Goal: Complete application form: Complete application form

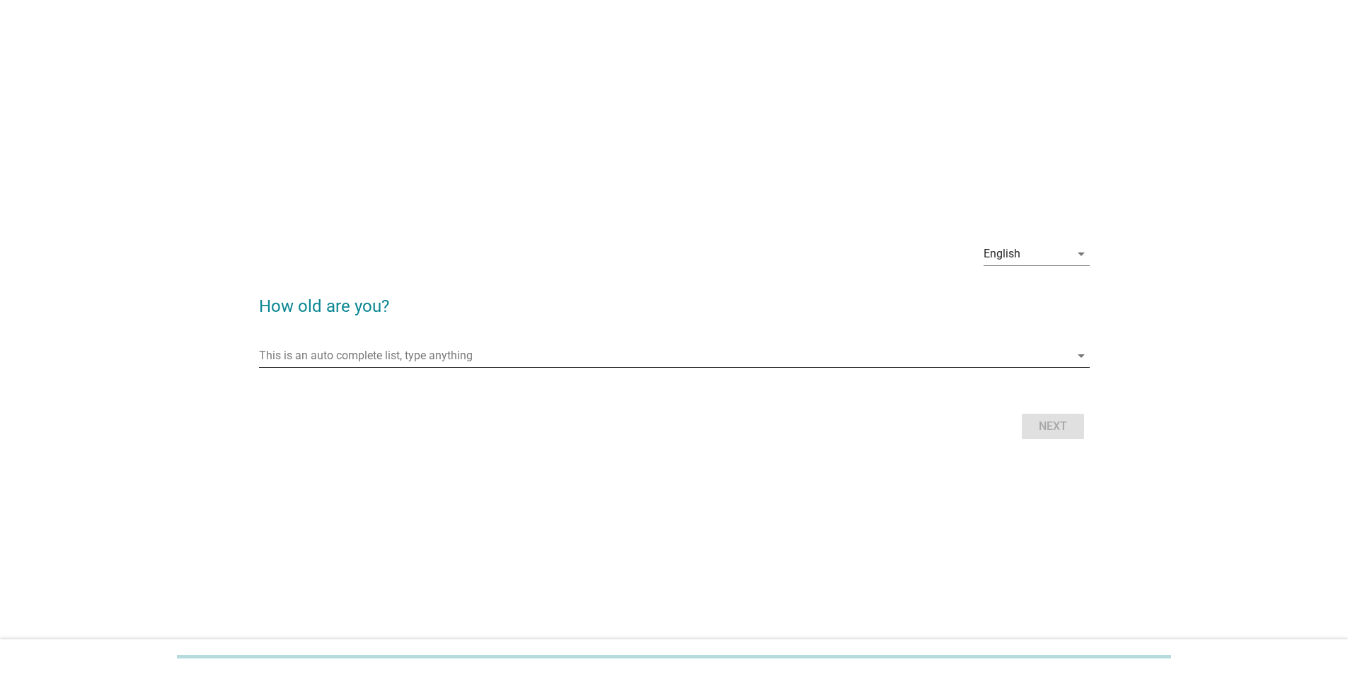
click at [430, 116] on input "This is an auto complete list, type anything" at bounding box center [664, 356] width 811 height 23
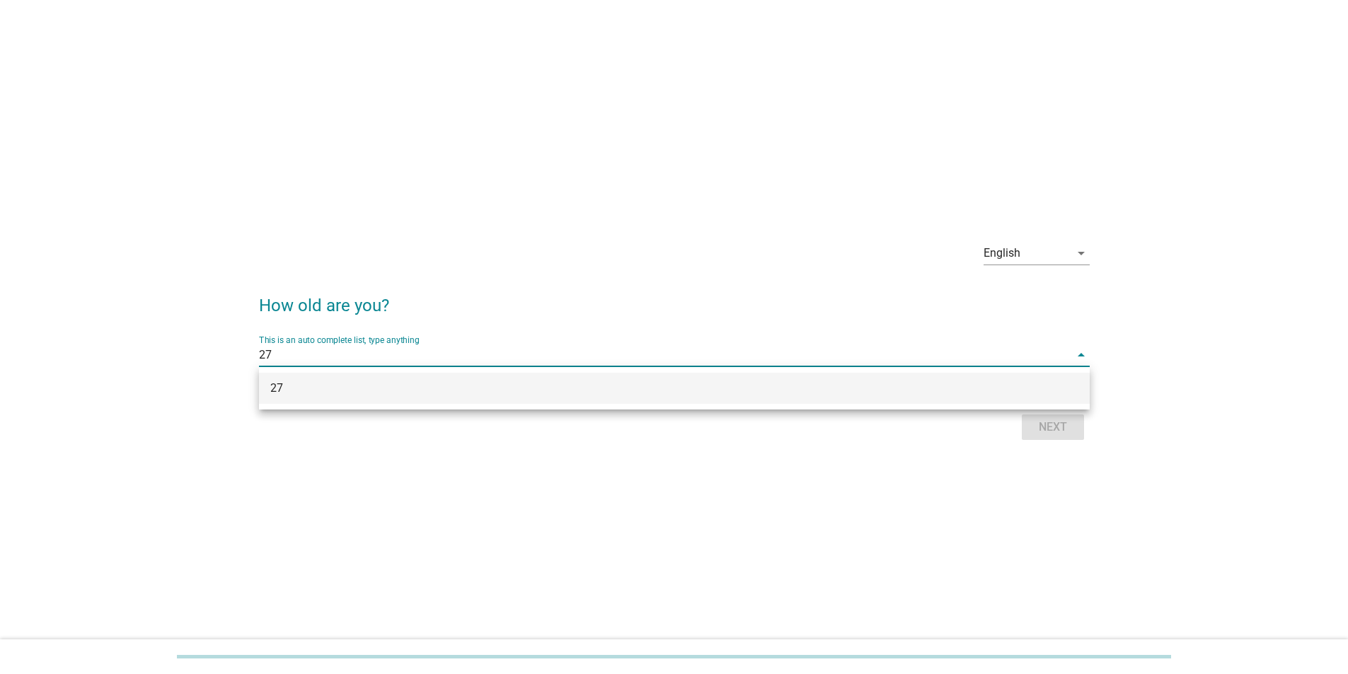
type input "27"
click at [430, 116] on div "27" at bounding box center [674, 388] width 831 height 42
click at [430, 116] on div "27" at bounding box center [674, 388] width 831 height 31
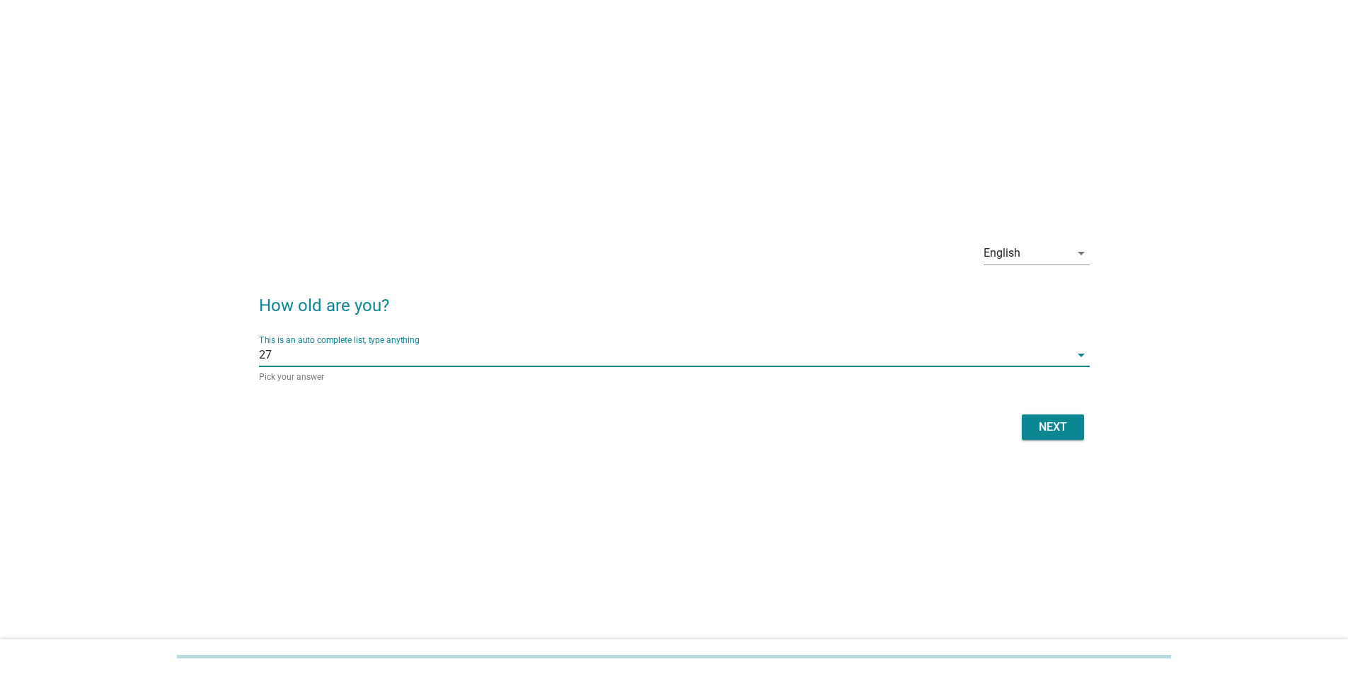
click at [430, 116] on div "Next" at bounding box center [1053, 427] width 40 height 17
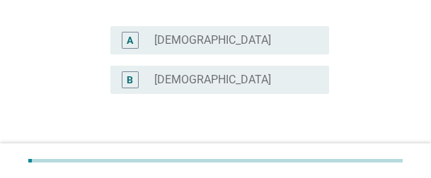
click at [191, 88] on div "radio_button_unchecked [DEMOGRAPHIC_DATA]" at bounding box center [235, 79] width 163 height 17
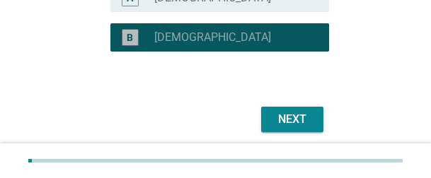
scroll to position [234, 0]
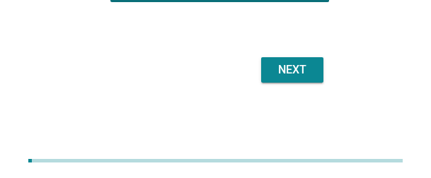
click at [263, 80] on button "Next" at bounding box center [292, 69] width 62 height 25
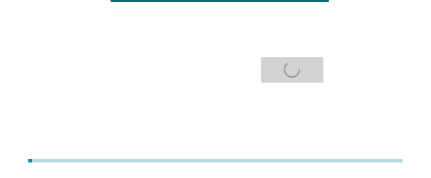
click at [272, 76] on div "Next" at bounding box center [215, 70] width 227 height 34
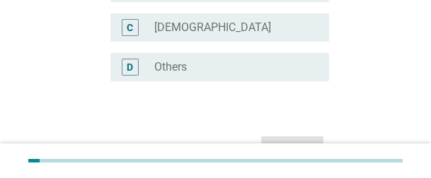
scroll to position [0, 0]
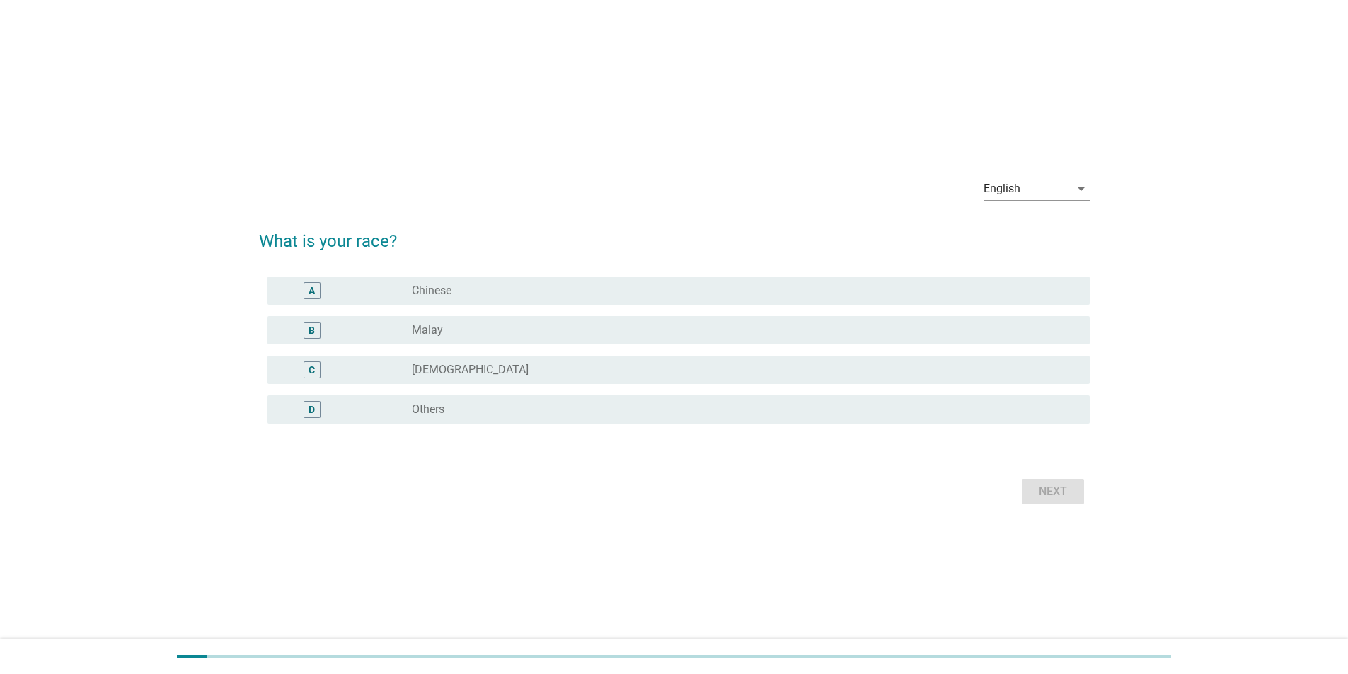
click at [401, 116] on div "B" at bounding box center [345, 330] width 133 height 17
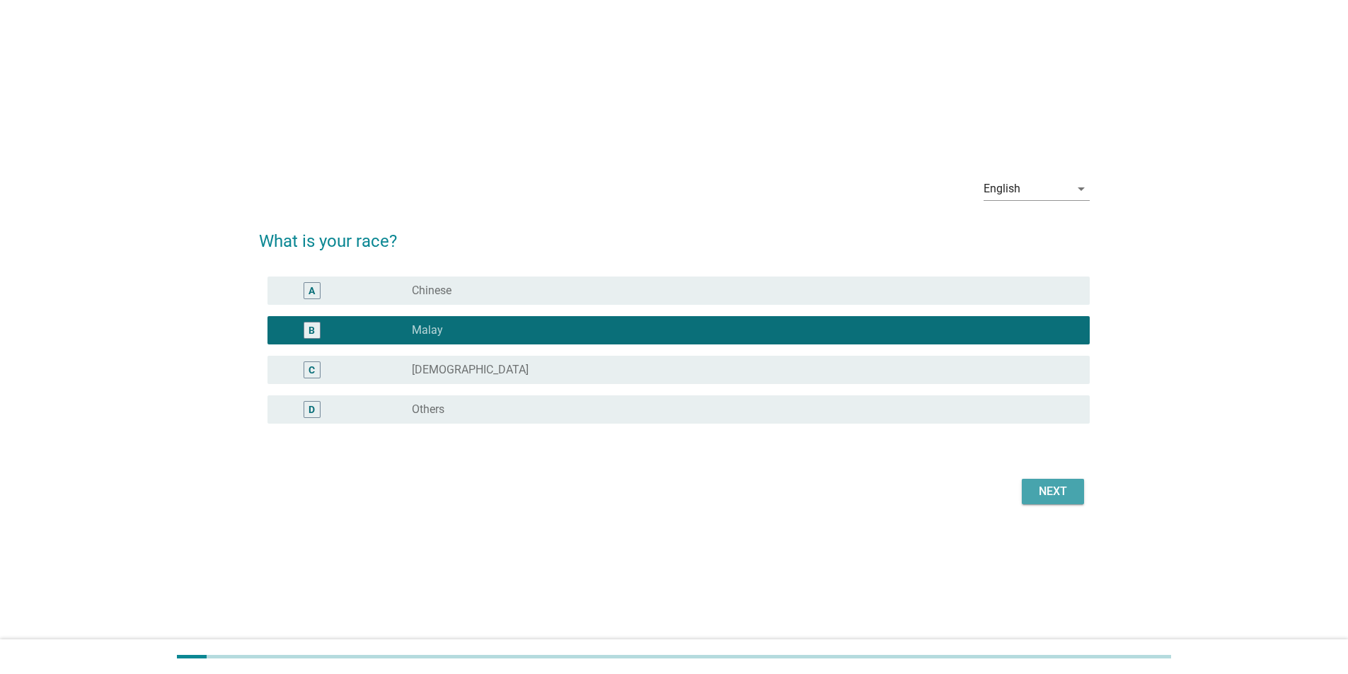
drag, startPoint x: 1047, startPoint y: 483, endPoint x: 1240, endPoint y: 113, distance: 417.5
click at [430, 116] on div "Next" at bounding box center [1053, 491] width 40 height 17
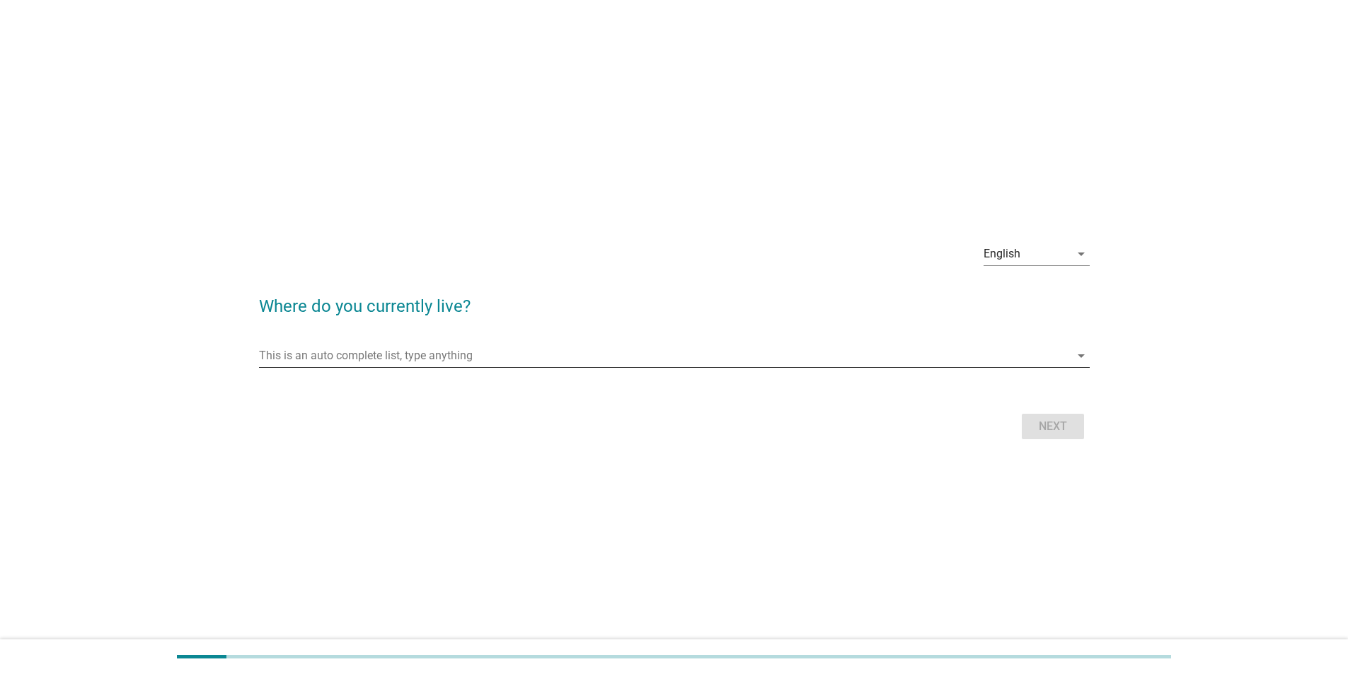
drag, startPoint x: 406, startPoint y: 337, endPoint x: 405, endPoint y: 354, distance: 17.0
click at [405, 116] on div "This is an auto complete list, type anything arrow_drop_down" at bounding box center [674, 358] width 831 height 45
click at [405, 116] on input "This is an auto complete list, type anything" at bounding box center [664, 356] width 811 height 23
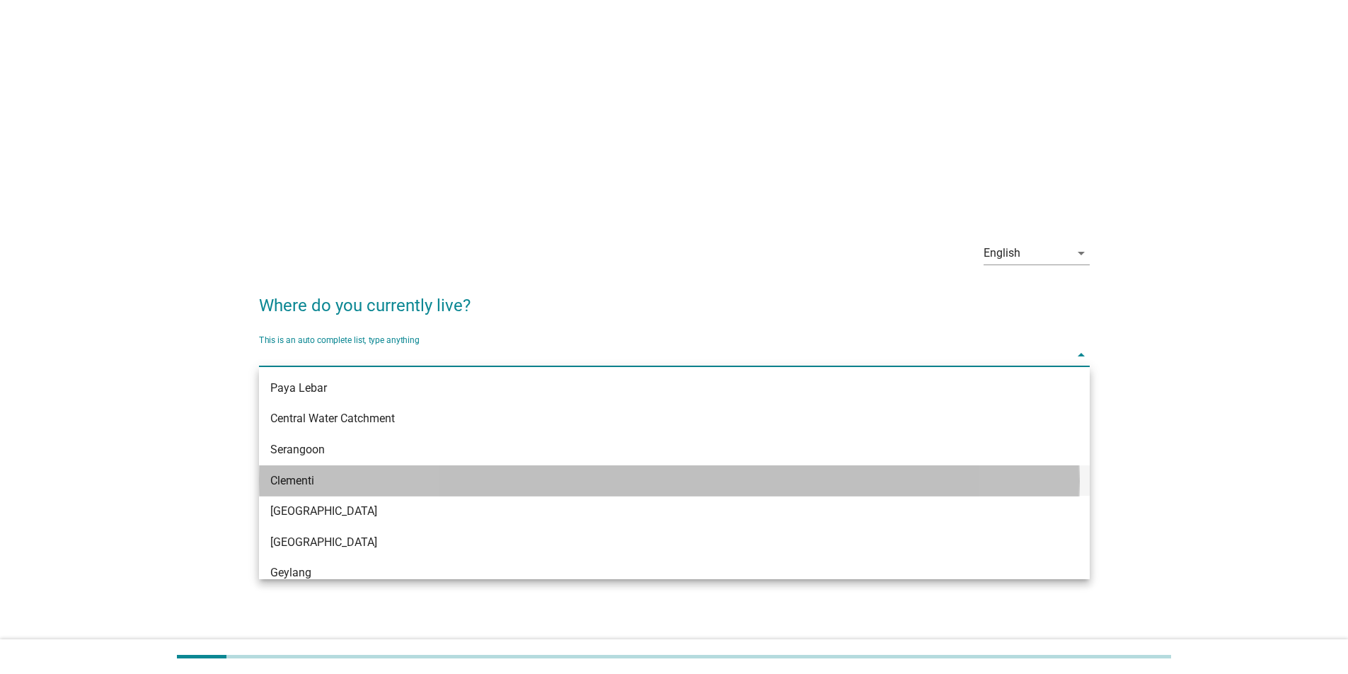
click at [323, 116] on div "Clementi" at bounding box center [640, 481] width 741 height 17
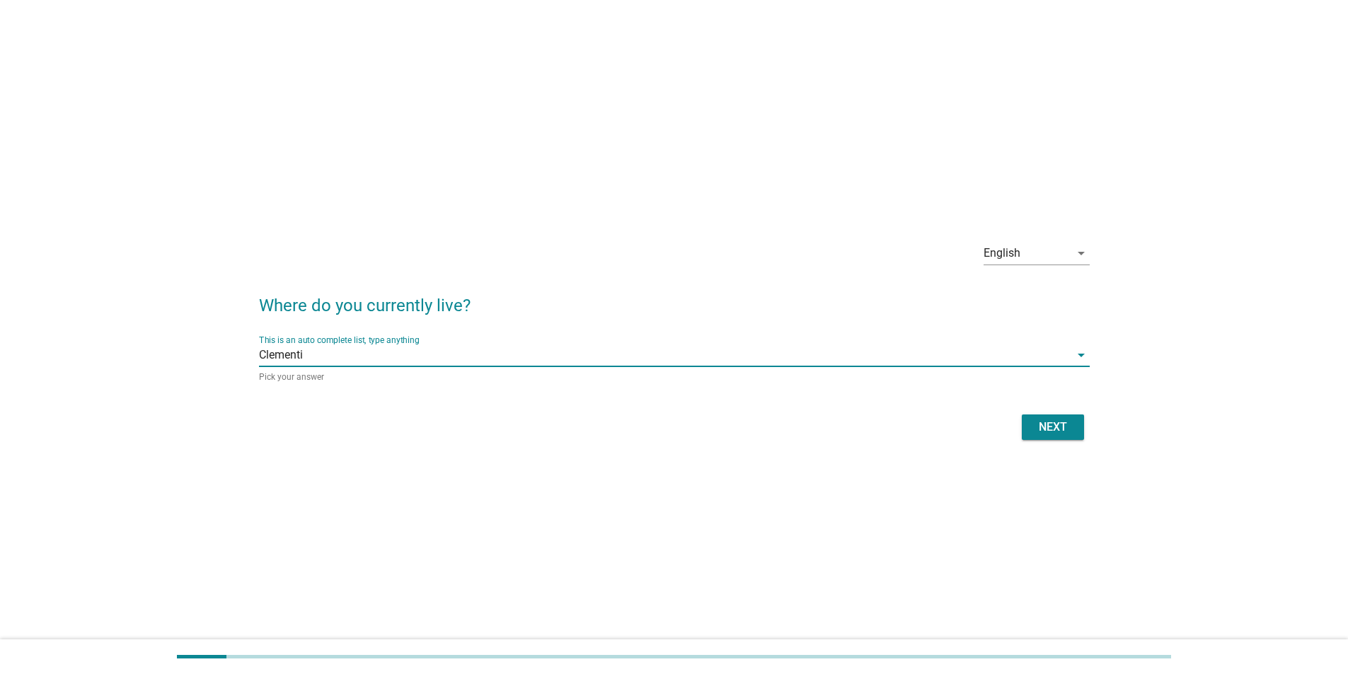
click at [430, 116] on div "Next" at bounding box center [1053, 427] width 40 height 17
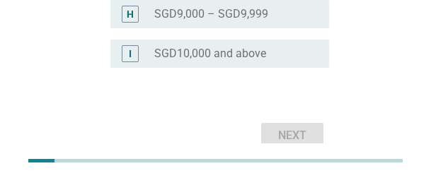
scroll to position [695, 0]
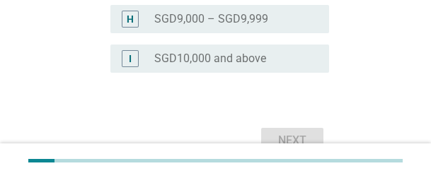
click at [193, 62] on label "SGD10,000 and above" at bounding box center [210, 59] width 112 height 14
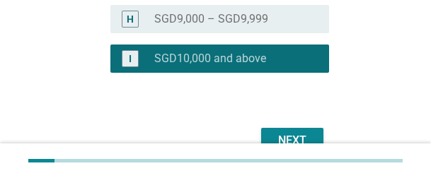
click at [196, 25] on label "SGD9,000 – SGD9,999" at bounding box center [211, 19] width 114 height 14
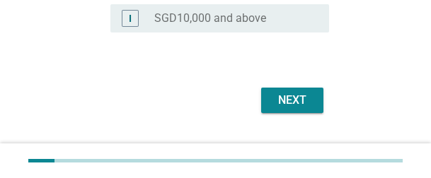
scroll to position [766, 0]
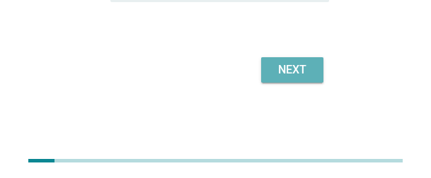
click at [307, 70] on div "Next" at bounding box center [292, 70] width 40 height 17
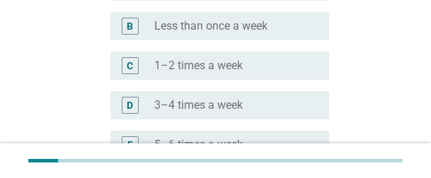
scroll to position [283, 0]
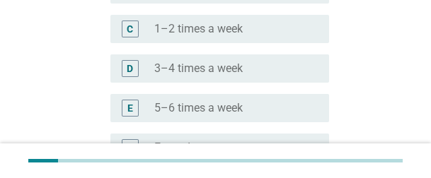
click at [207, 71] on label "3–4 times a week" at bounding box center [198, 69] width 88 height 14
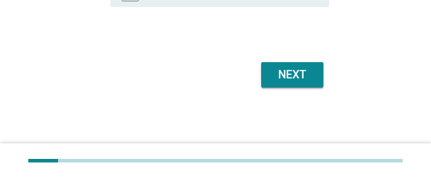
scroll to position [443, 0]
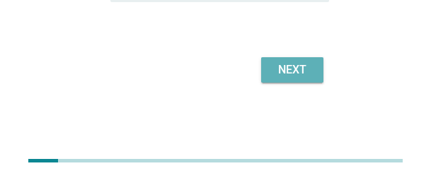
click at [292, 75] on div "Next" at bounding box center [292, 70] width 40 height 17
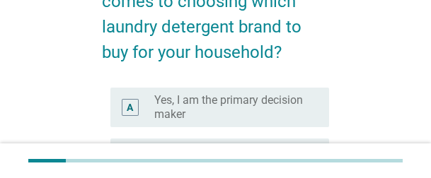
scroll to position [212, 0]
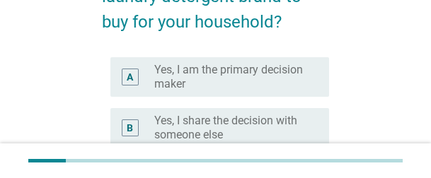
click at [205, 70] on label "Yes, I am the primary decision maker" at bounding box center [230, 77] width 152 height 28
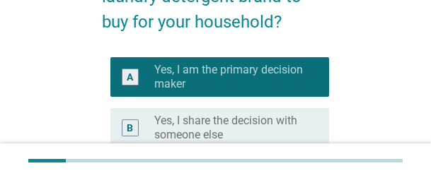
scroll to position [354, 0]
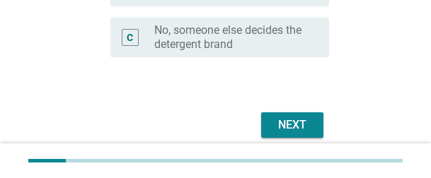
click at [292, 116] on div "Next" at bounding box center [292, 125] width 40 height 17
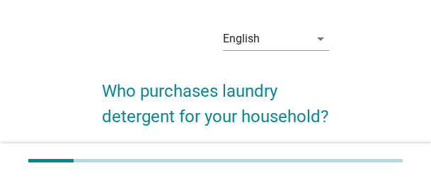
scroll to position [142, 0]
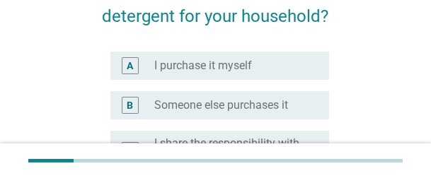
click at [222, 67] on label "I purchase it myself" at bounding box center [203, 66] width 98 height 14
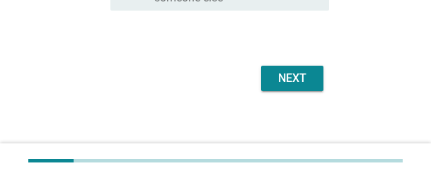
scroll to position [310, 0]
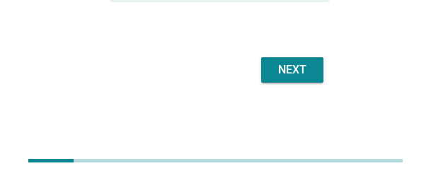
click at [301, 79] on button "Next" at bounding box center [292, 69] width 62 height 25
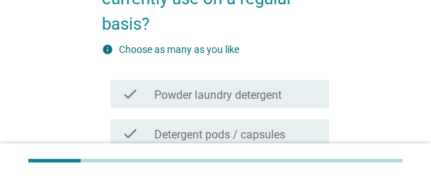
scroll to position [212, 0]
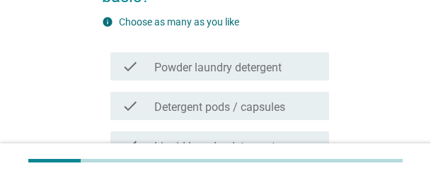
click at [224, 66] on label "Powder laundry detergent" at bounding box center [217, 68] width 127 height 14
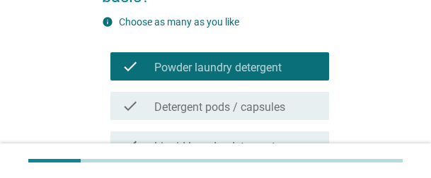
click at [211, 104] on label "Detergent pods / capsules" at bounding box center [219, 107] width 131 height 14
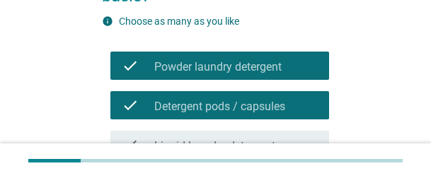
scroll to position [283, 0]
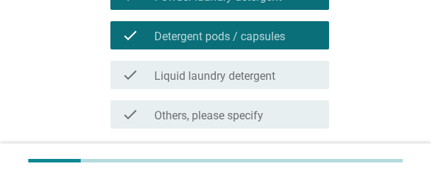
click at [197, 78] on label "Liquid laundry detergent" at bounding box center [214, 76] width 121 height 14
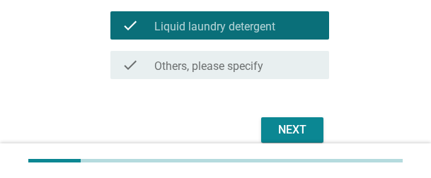
scroll to position [393, 0]
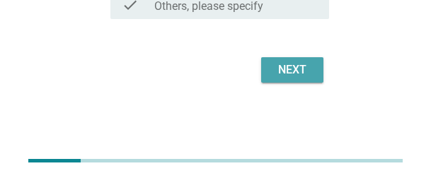
click at [290, 80] on button "Next" at bounding box center [292, 69] width 62 height 25
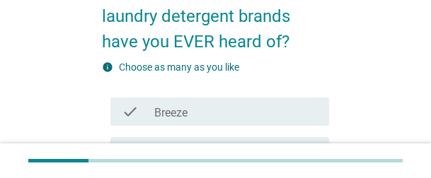
scroll to position [212, 0]
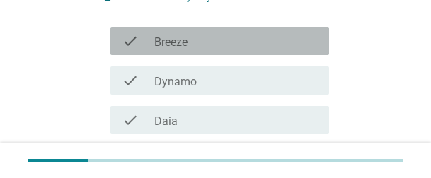
click at [190, 52] on div "check check_box_outline_blank Breeze" at bounding box center [219, 41] width 219 height 28
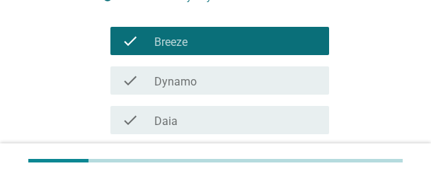
click at [187, 79] on label "Dynamo" at bounding box center [175, 82] width 42 height 14
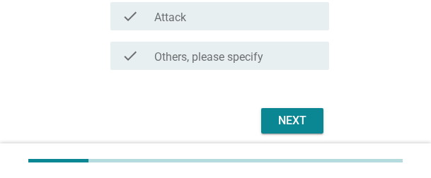
scroll to position [447, 0]
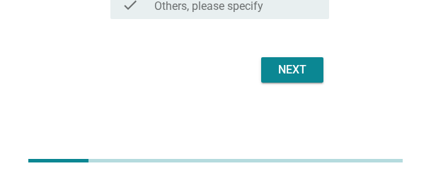
click at [303, 69] on div "Next" at bounding box center [292, 70] width 40 height 17
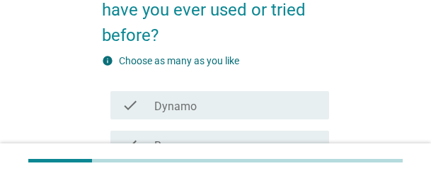
scroll to position [212, 0]
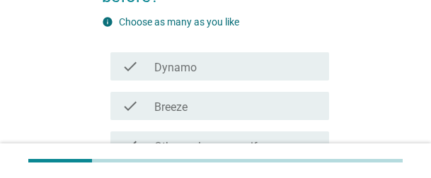
click at [203, 70] on div "check_box_outline_blank Dynamo" at bounding box center [235, 66] width 163 height 17
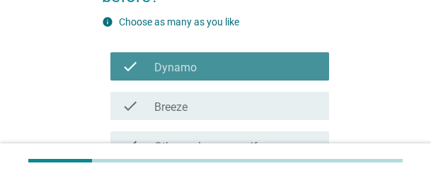
click at [201, 67] on div "check_box_outline_blank Dynamo" at bounding box center [235, 66] width 163 height 17
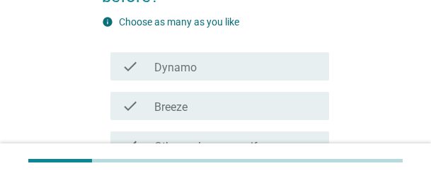
click at [201, 66] on div "check_box_outline_blank Dynamo" at bounding box center [235, 66] width 163 height 17
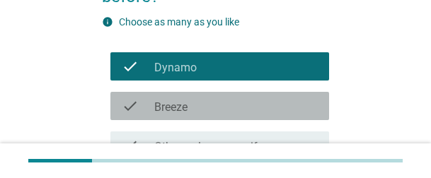
click at [180, 111] on label "Breeze" at bounding box center [170, 107] width 33 height 14
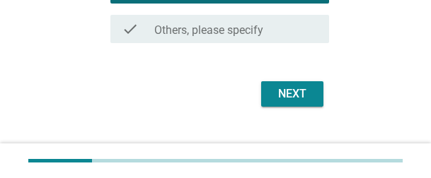
scroll to position [353, 0]
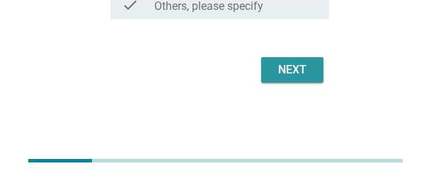
click at [282, 74] on div "Next" at bounding box center [292, 70] width 40 height 17
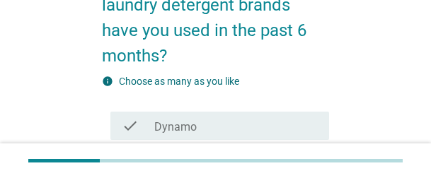
scroll to position [212, 0]
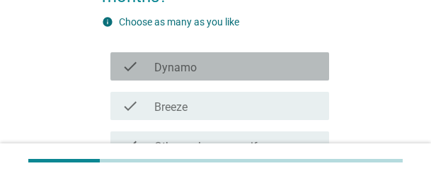
click at [199, 58] on div "check_box_outline_blank Dynamo" at bounding box center [235, 66] width 163 height 17
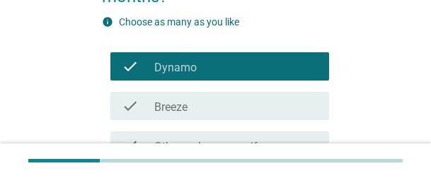
click at [195, 98] on div "check_box Breeze" at bounding box center [235, 106] width 163 height 17
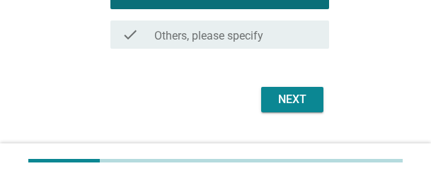
scroll to position [353, 0]
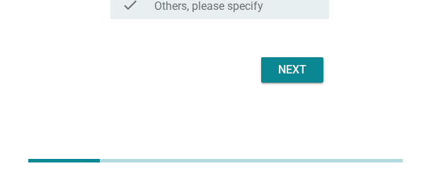
click at [293, 71] on div "Next" at bounding box center [292, 70] width 40 height 17
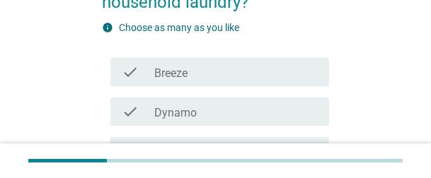
scroll to position [212, 0]
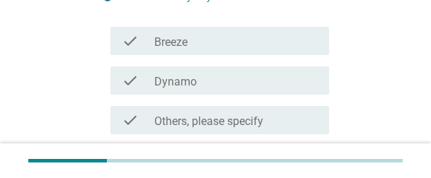
click at [226, 40] on div "check_box Breeze" at bounding box center [235, 41] width 163 height 17
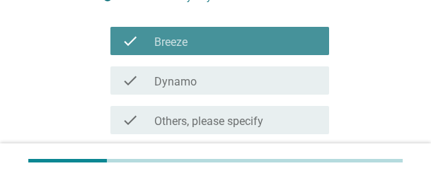
click at [205, 83] on div "check_box Dynamo" at bounding box center [235, 80] width 163 height 17
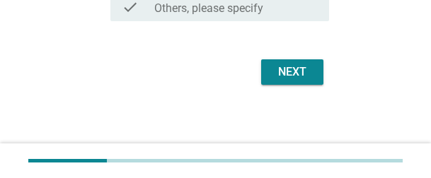
scroll to position [328, 0]
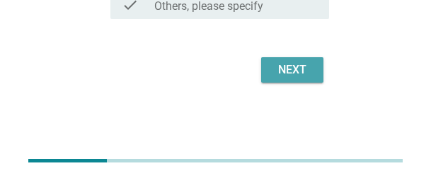
click at [270, 71] on button "Next" at bounding box center [292, 69] width 62 height 25
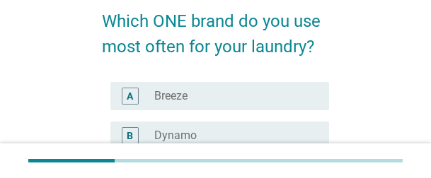
scroll to position [142, 0]
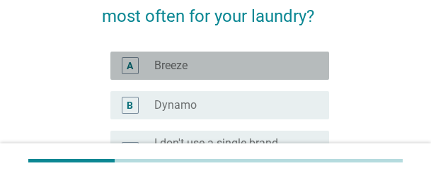
click at [246, 72] on div "radio_button_unchecked Breeze" at bounding box center [230, 66] width 152 height 14
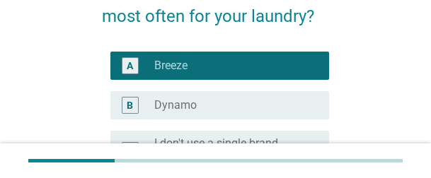
click at [226, 97] on div "radio_button_unchecked Dynamo" at bounding box center [235, 105] width 163 height 17
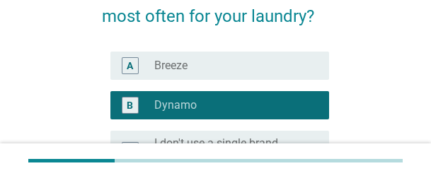
click at [220, 69] on div "radio_button_unchecked Breeze" at bounding box center [230, 66] width 152 height 14
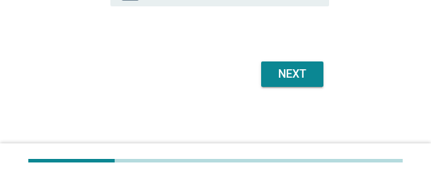
scroll to position [350, 0]
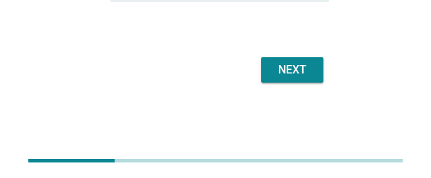
click at [292, 76] on div "Next" at bounding box center [292, 70] width 40 height 17
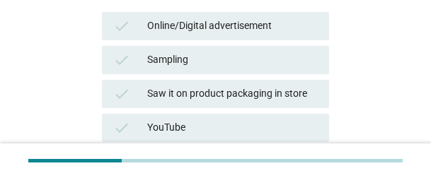
scroll to position [212, 0]
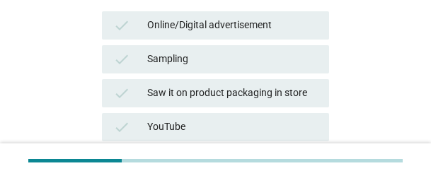
click at [263, 63] on div "Sampling" at bounding box center [232, 59] width 171 height 17
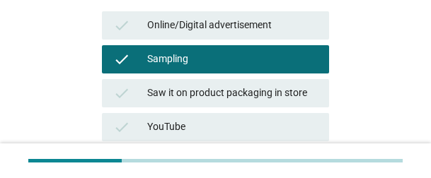
click at [226, 115] on div "check YouTube" at bounding box center [215, 127] width 227 height 28
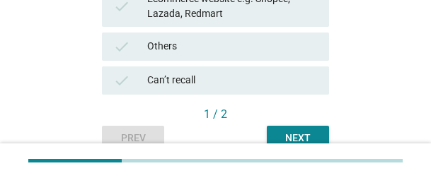
scroll to position [689, 0]
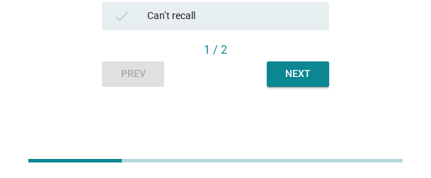
click at [312, 78] on div "Next" at bounding box center [298, 74] width 40 height 15
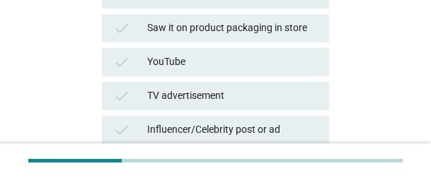
scroll to position [283, 0]
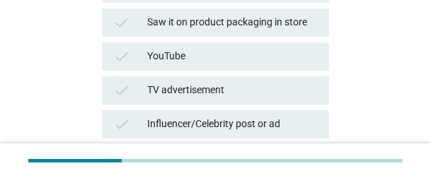
click at [270, 52] on div "YouTube" at bounding box center [232, 56] width 171 height 17
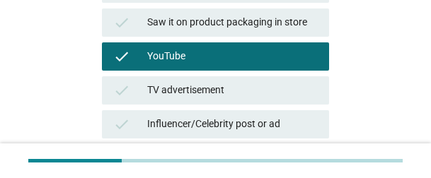
click at [224, 103] on div "check TV advertisement" at bounding box center [215, 90] width 227 height 28
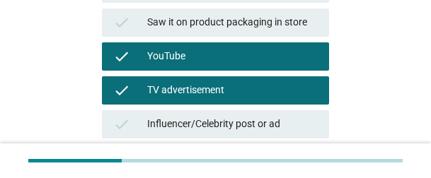
scroll to position [689, 0]
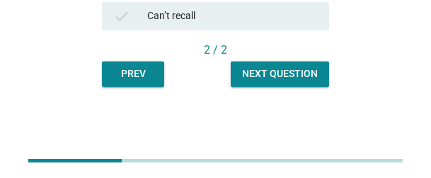
click at [310, 76] on div "Next question" at bounding box center [280, 74] width 76 height 15
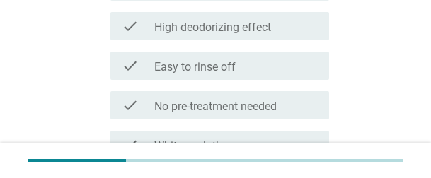
scroll to position [0, 0]
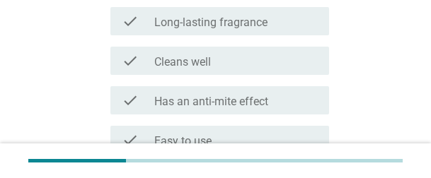
drag, startPoint x: 222, startPoint y: 76, endPoint x: 219, endPoint y: 104, distance: 28.4
click at [222, 76] on div "check check_box_outline_blank Cleans well" at bounding box center [215, 61] width 227 height 40
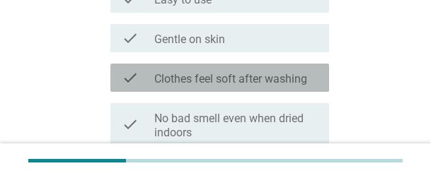
click at [209, 78] on label "Clothes feel soft after washing" at bounding box center [230, 79] width 153 height 14
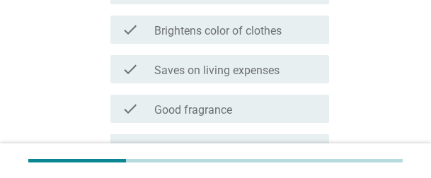
click at [212, 78] on div "check check_box_outline_blank Saves on living expenses" at bounding box center [219, 69] width 219 height 28
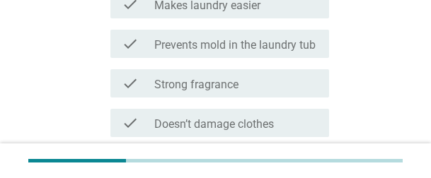
scroll to position [1081, 0]
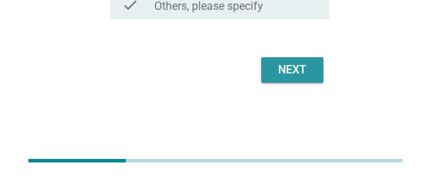
click at [316, 71] on button "Next" at bounding box center [292, 69] width 62 height 25
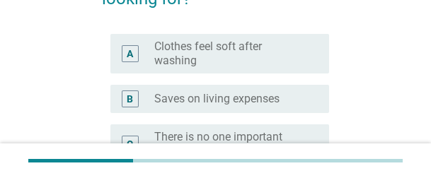
scroll to position [283, 0]
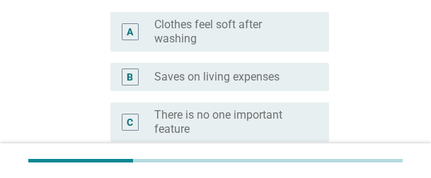
click at [193, 34] on label "Clothes feel soft after washing" at bounding box center [230, 32] width 152 height 28
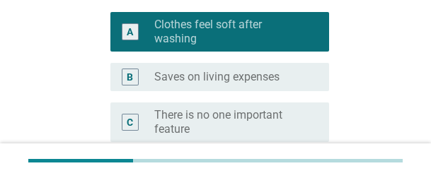
click at [190, 72] on label "Saves on living expenses" at bounding box center [216, 77] width 125 height 14
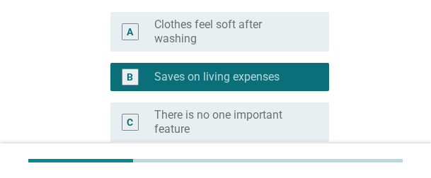
click at [205, 46] on div "A radio_button_unchecked Clothes feel soft after washing" at bounding box center [219, 32] width 219 height 40
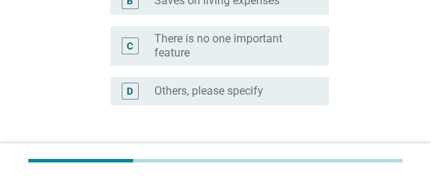
scroll to position [463, 0]
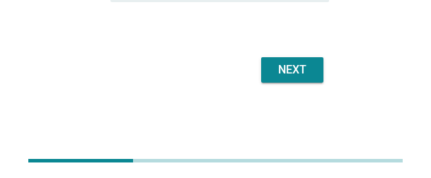
click at [309, 81] on button "Next" at bounding box center [292, 69] width 62 height 25
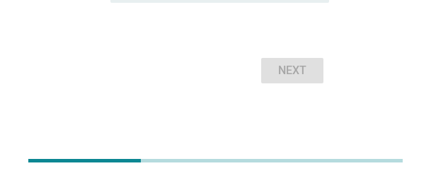
scroll to position [495, 0]
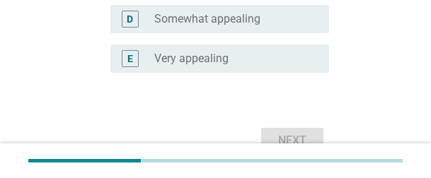
click at [217, 59] on label "Very appealing" at bounding box center [191, 59] width 74 height 14
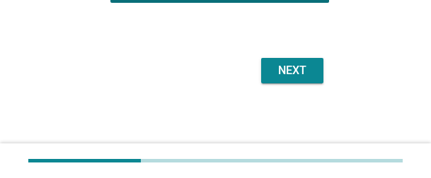
scroll to position [566, 0]
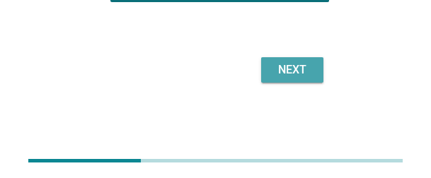
click at [309, 76] on div "Next" at bounding box center [292, 70] width 40 height 17
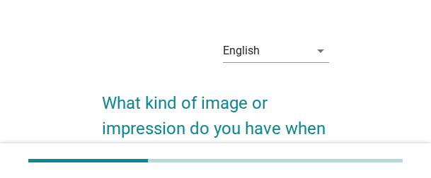
scroll to position [0, 0]
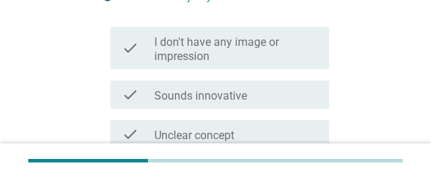
click at [234, 52] on label "I don't have any image or impression" at bounding box center [235, 49] width 163 height 28
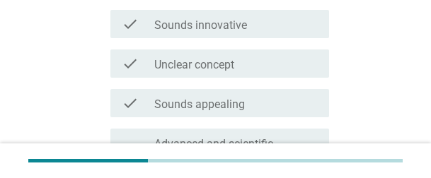
click at [234, 64] on label "Unclear concept" at bounding box center [194, 65] width 80 height 14
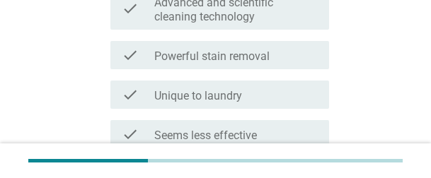
click at [220, 42] on div "check check_box_outline_blank Powerful stain removal" at bounding box center [219, 55] width 219 height 28
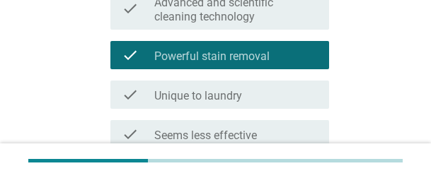
scroll to position [846, 0]
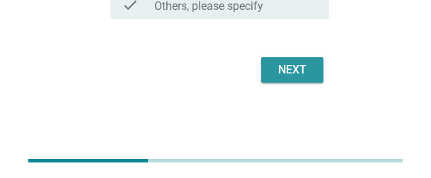
click at [308, 74] on div "Next" at bounding box center [292, 70] width 40 height 17
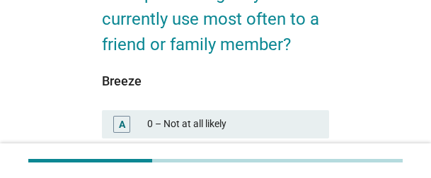
scroll to position [212, 0]
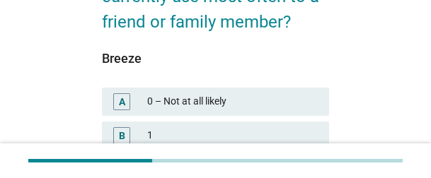
click at [202, 57] on div "Breeze" at bounding box center [215, 58] width 227 height 19
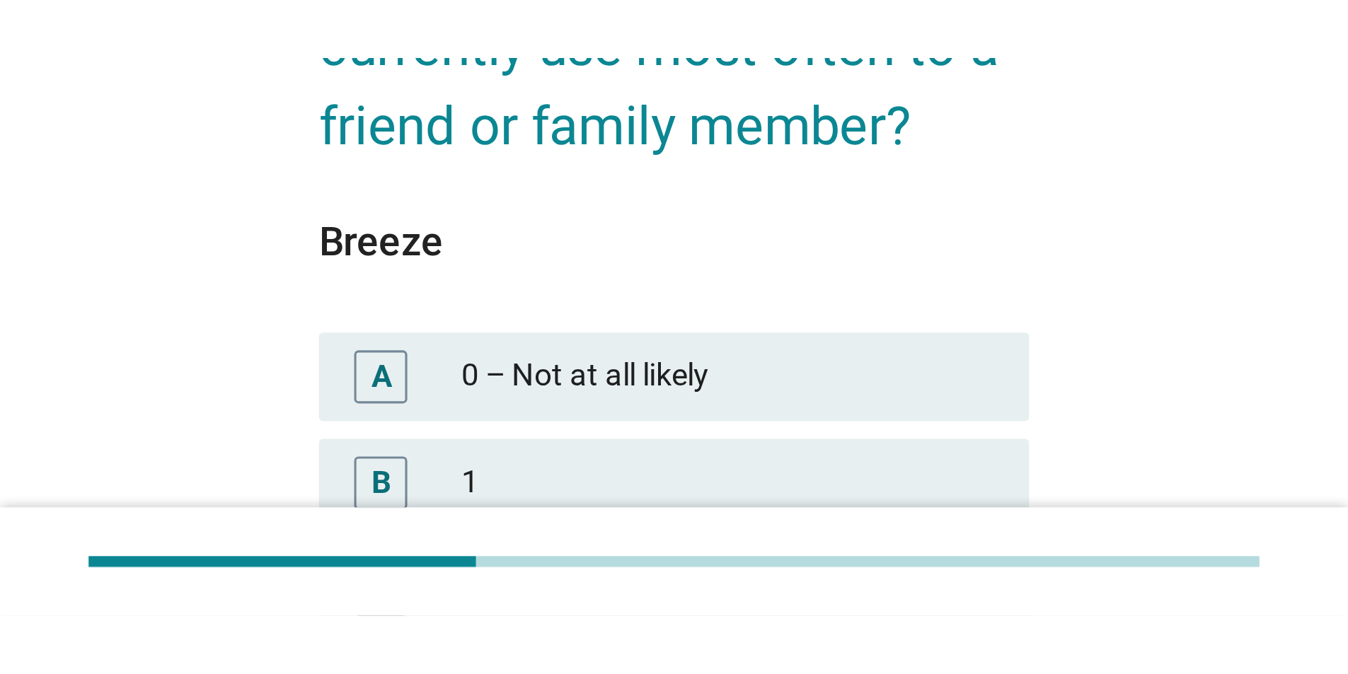
scroll to position [76, 0]
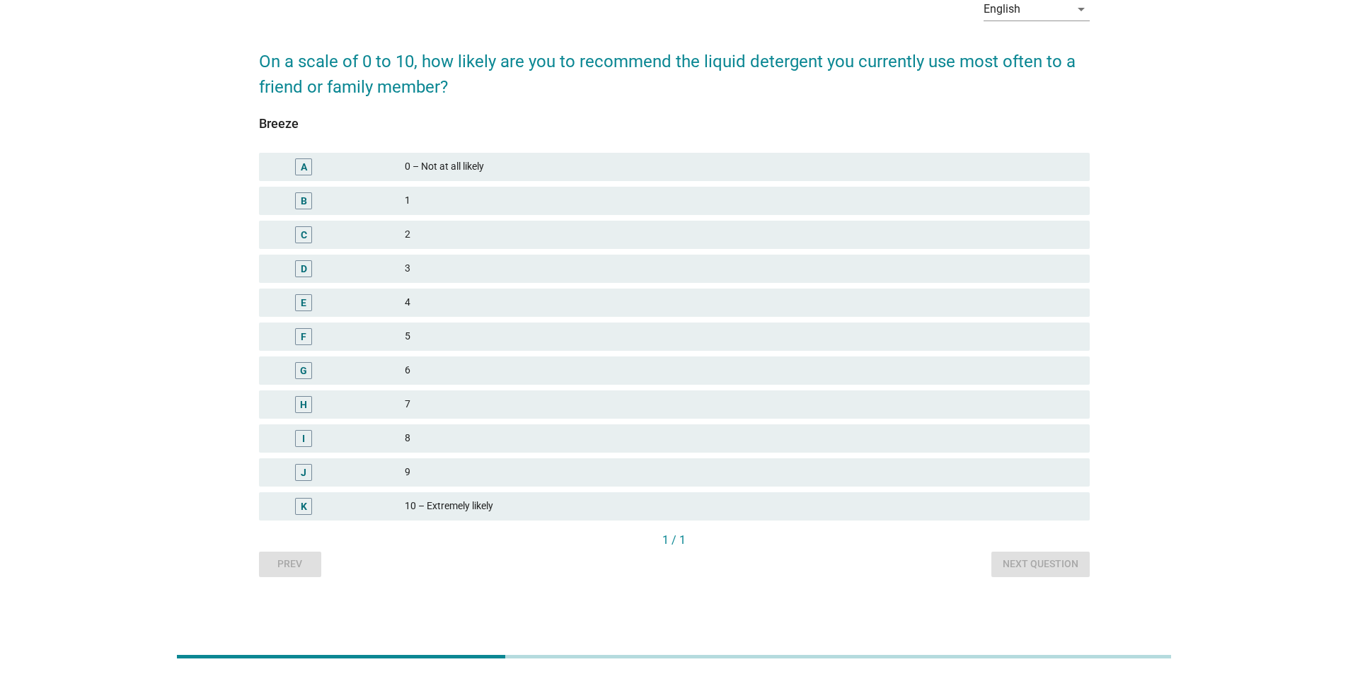
drag, startPoint x: 404, startPoint y: 444, endPoint x: 430, endPoint y: 463, distance: 32.0
click at [405, 116] on div "8" at bounding box center [742, 438] width 674 height 17
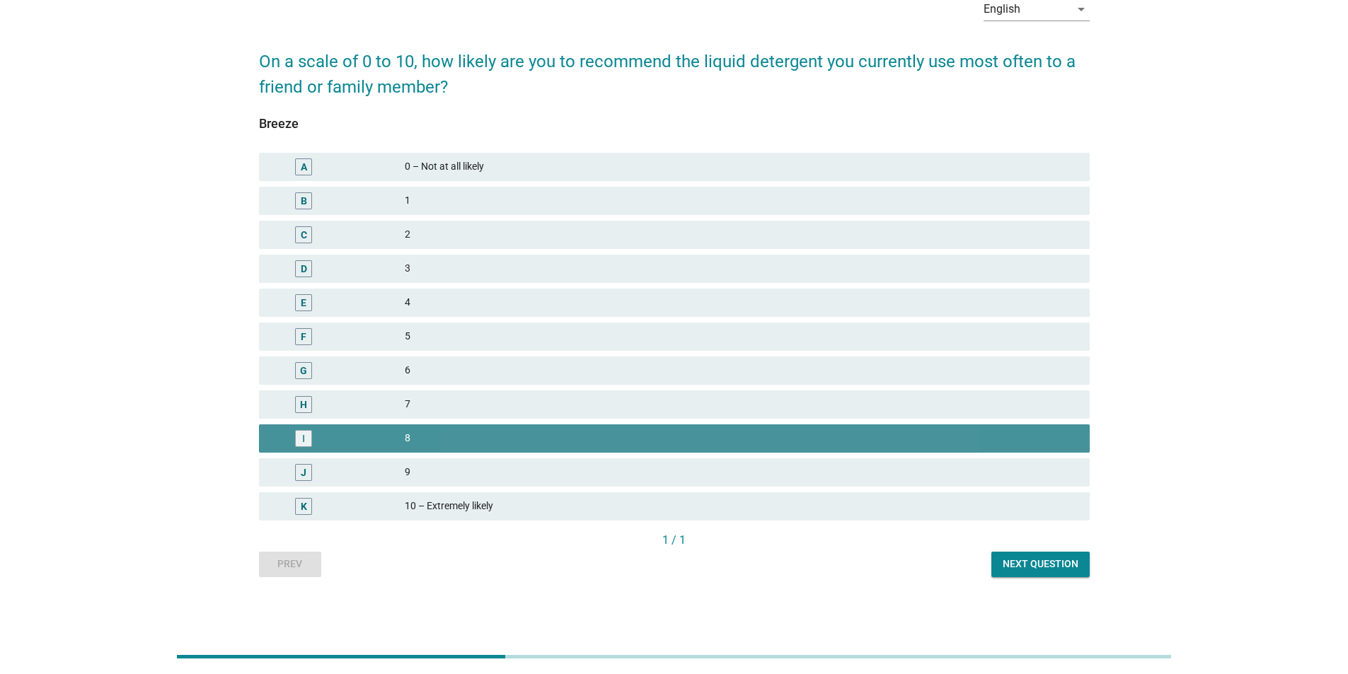
click at [425, 116] on div "9" at bounding box center [742, 472] width 674 height 17
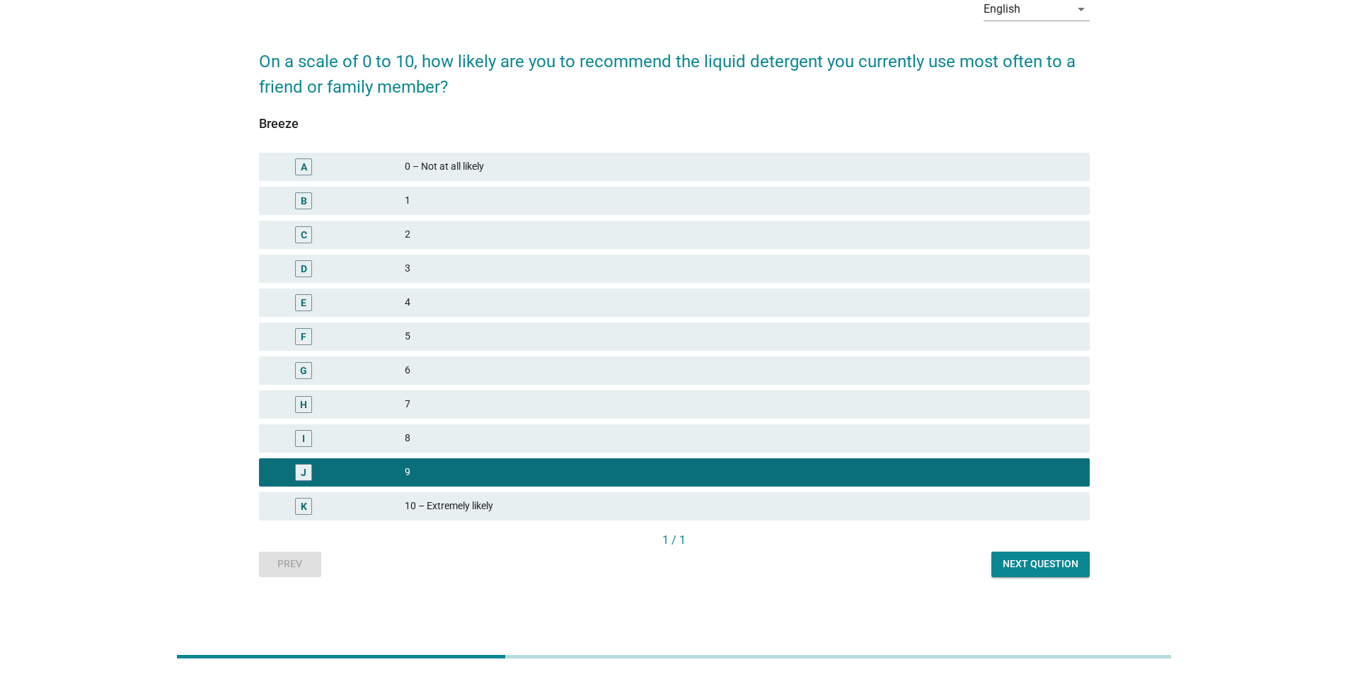
click at [430, 116] on div "Next question" at bounding box center [1041, 564] width 76 height 15
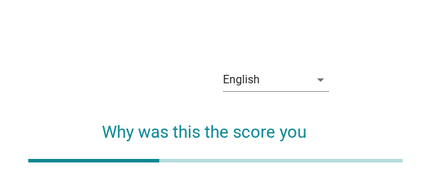
drag, startPoint x: 274, startPoint y: 86, endPoint x: 268, endPoint y: 102, distance: 16.6
click at [274, 86] on div "English" at bounding box center [266, 80] width 86 height 23
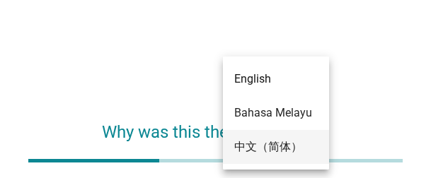
click at [253, 116] on div "中文（简体）" at bounding box center [276, 147] width 84 height 17
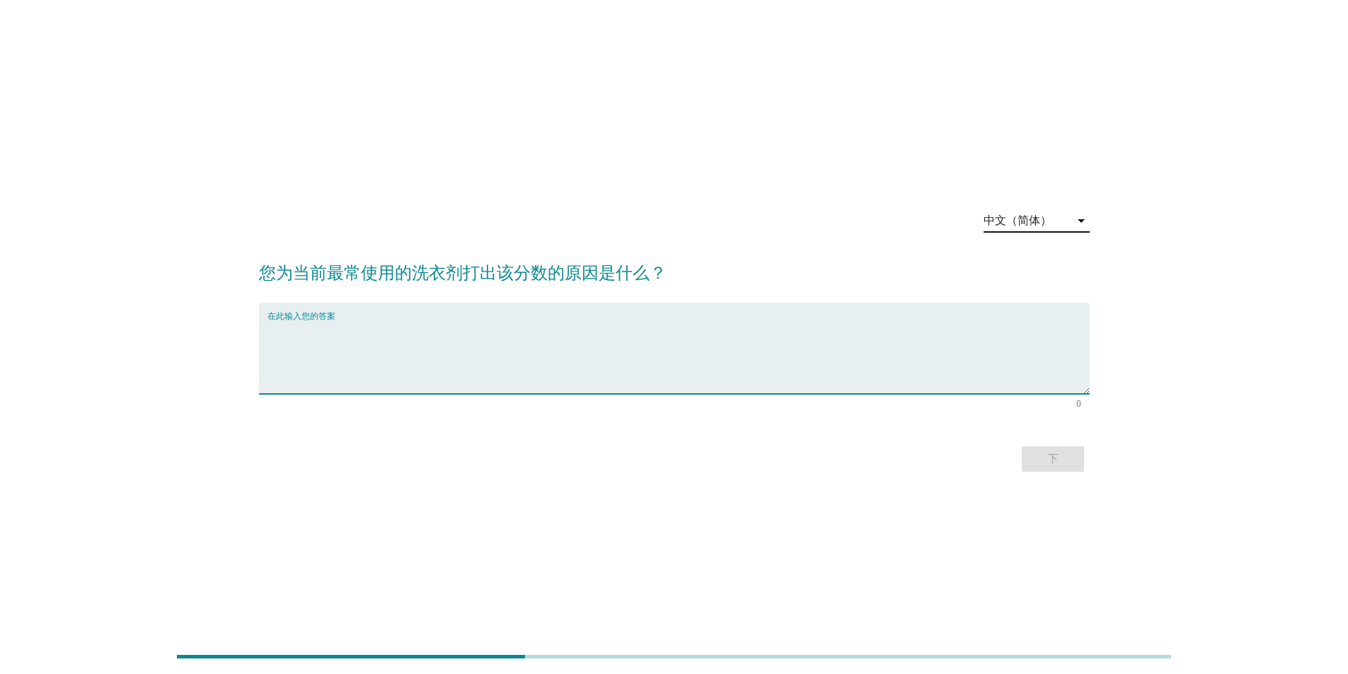
click at [367, 116] on textarea "在此输入您的答案" at bounding box center [679, 357] width 822 height 74
type textarea "It cleans my heavily soiled work uniforms perfectly every time, so the score re…"
click at [430, 116] on div "下" at bounding box center [1053, 459] width 40 height 17
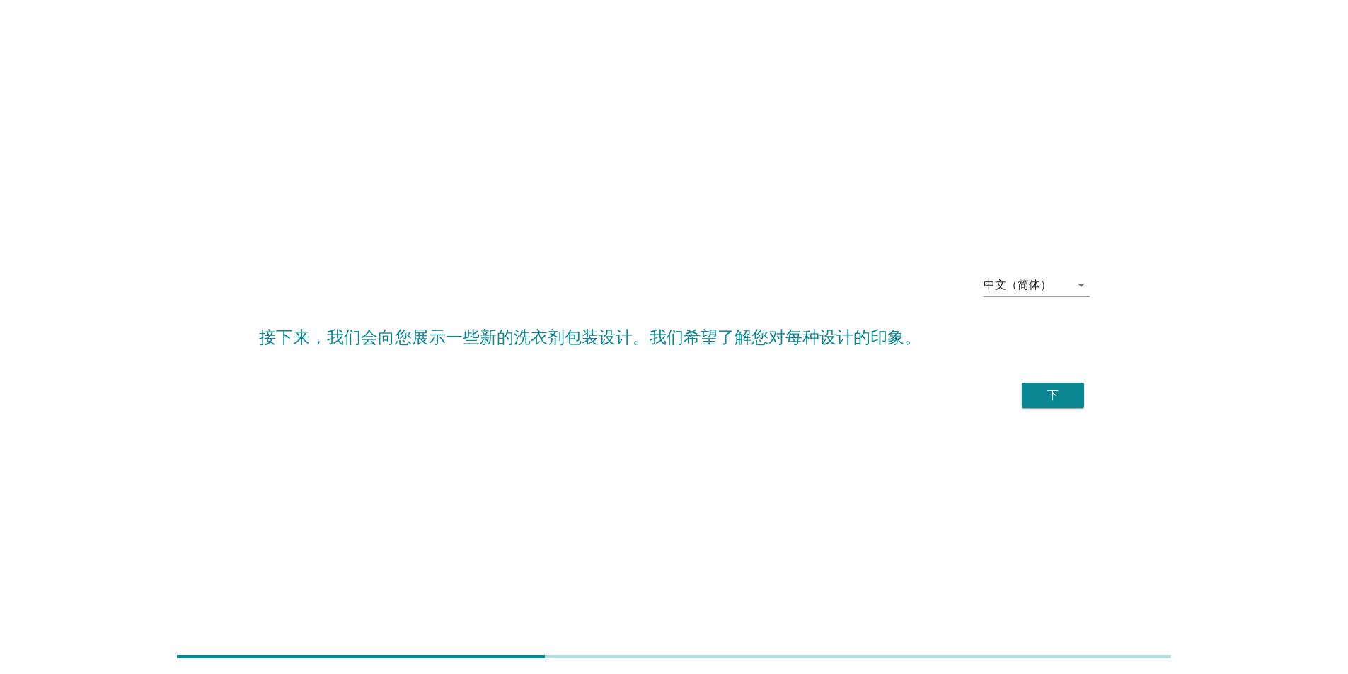
click at [430, 116] on div "中文（简体） arrow_drop_down 接下来，我们会向您展示一些新的洗衣剂包装设计。我们希望了解您对每种设计的印象。 下" at bounding box center [674, 337] width 853 height 173
click at [430, 116] on div "下" at bounding box center [1053, 395] width 40 height 17
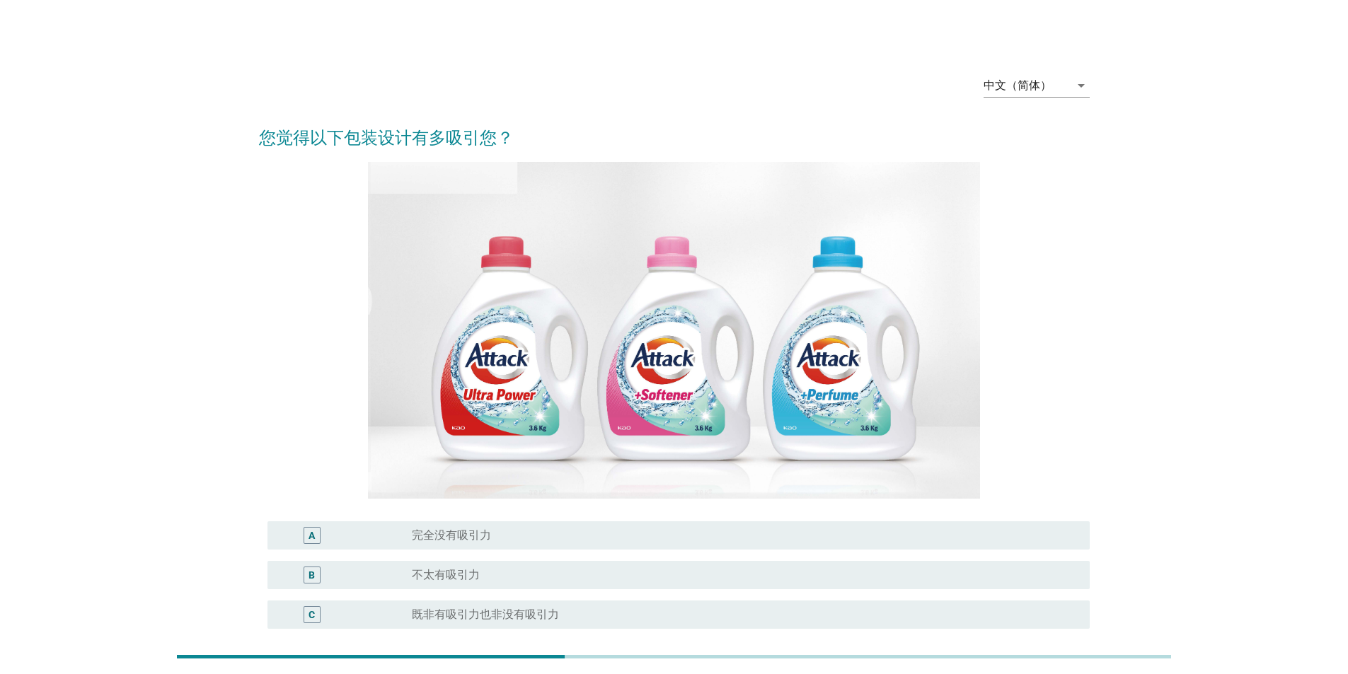
scroll to position [216, 0]
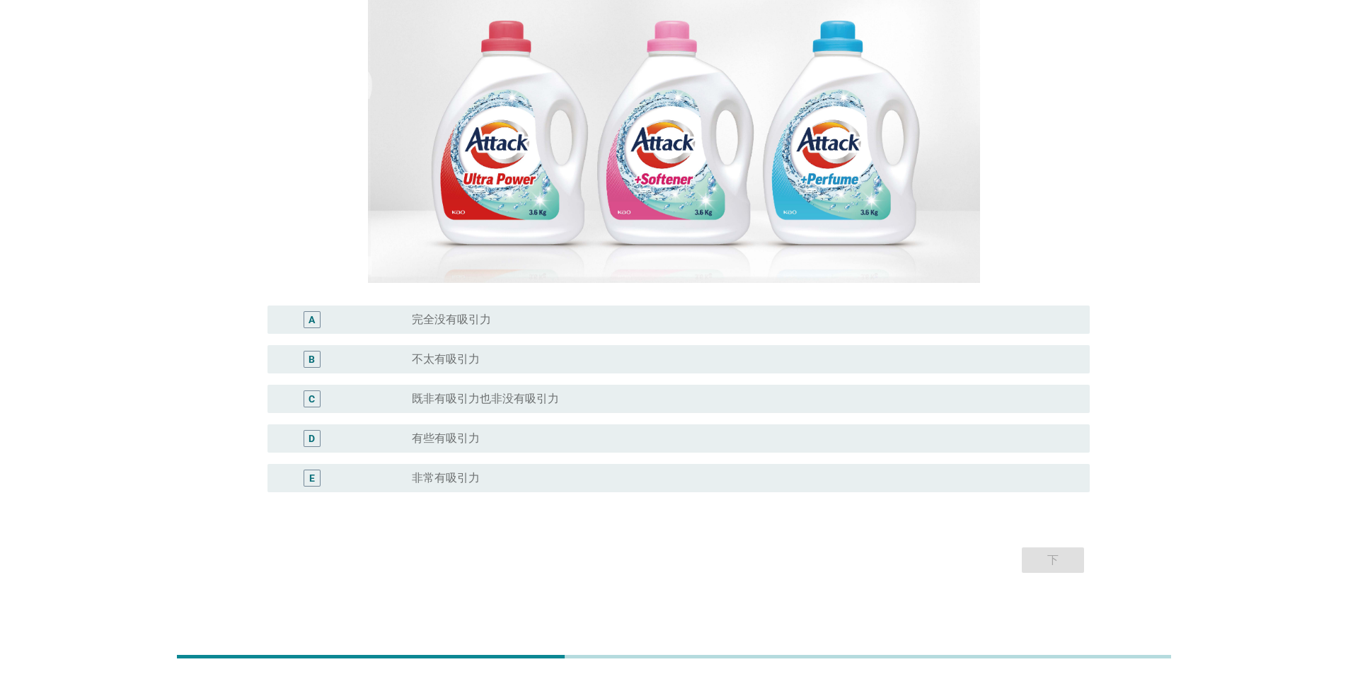
click at [430, 116] on label "非常有吸引力" at bounding box center [446, 478] width 68 height 14
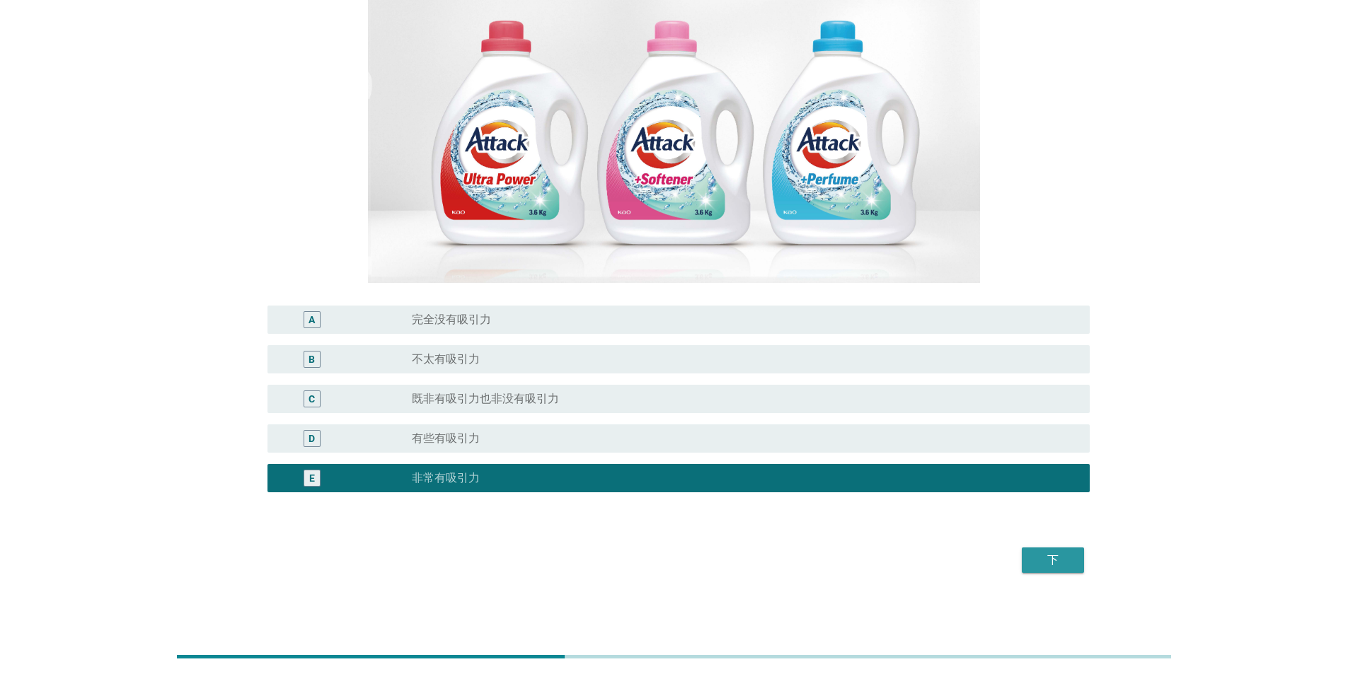
click at [430, 116] on div "下" at bounding box center [1053, 560] width 40 height 17
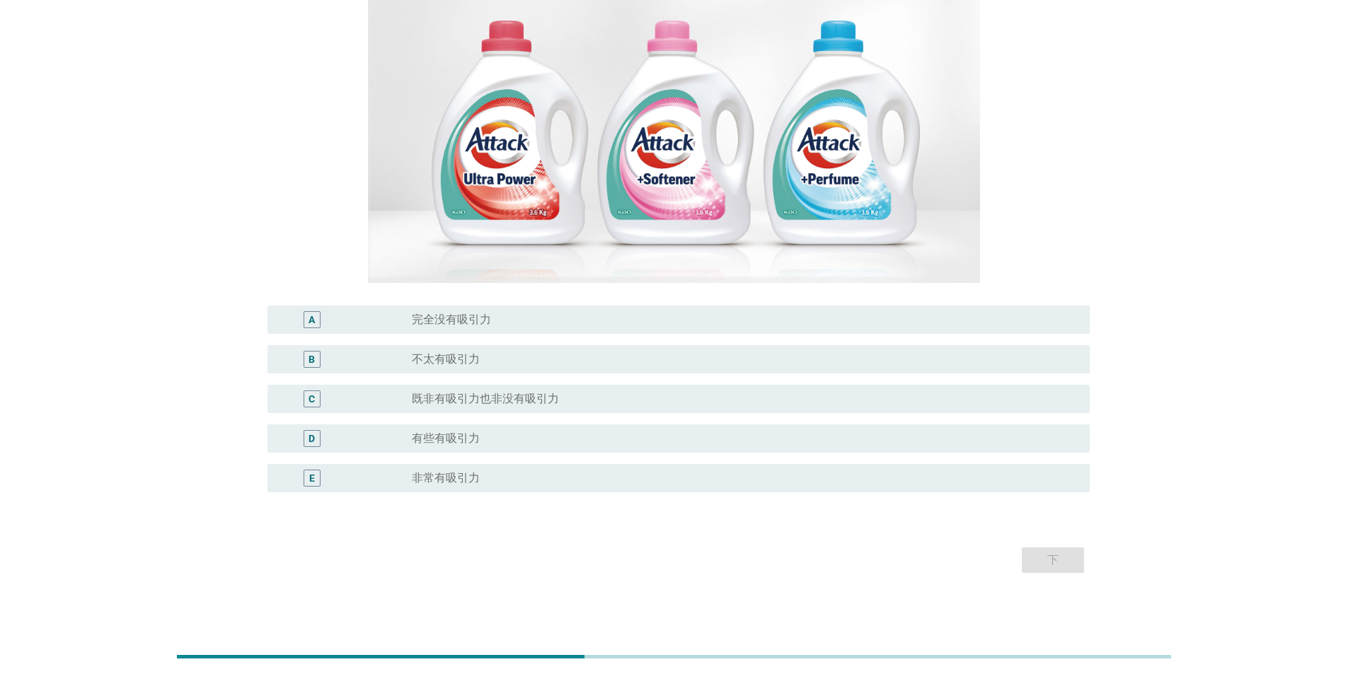
drag, startPoint x: 464, startPoint y: 471, endPoint x: 476, endPoint y: 474, distance: 12.4
click at [430, 116] on label "非常有吸引力" at bounding box center [446, 478] width 68 height 14
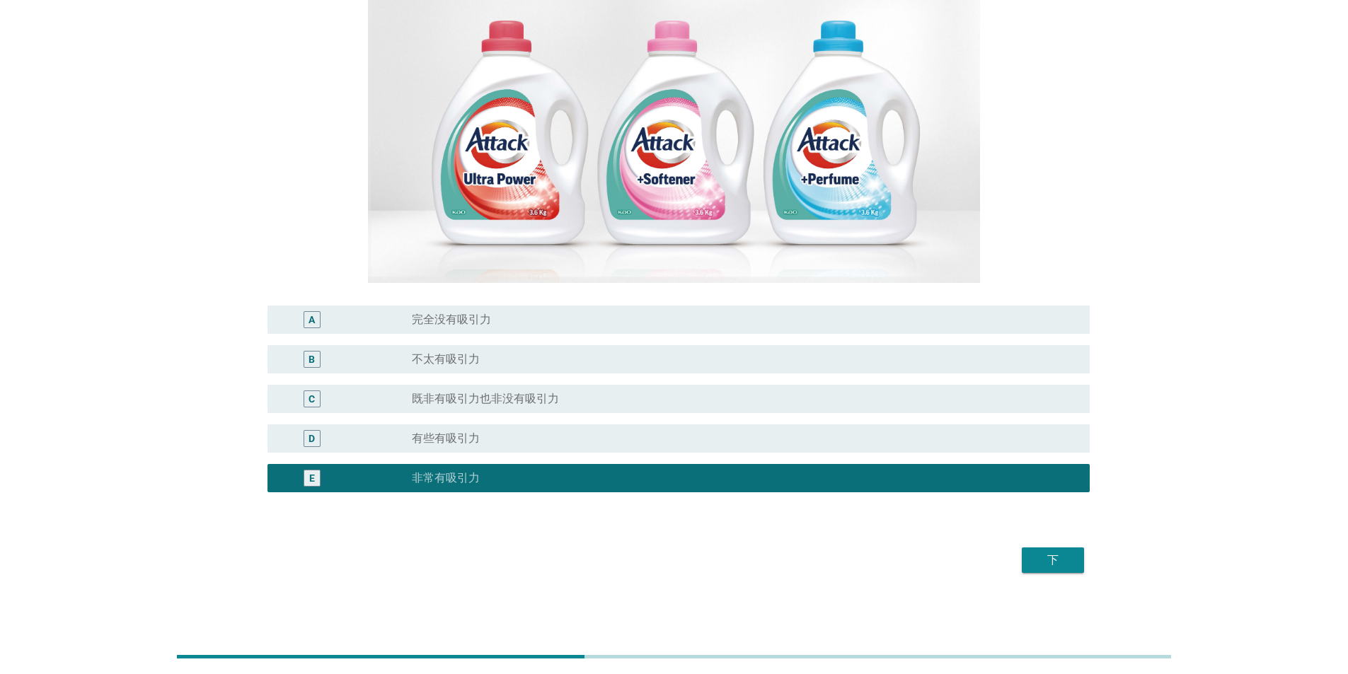
click at [430, 116] on div "下" at bounding box center [1053, 560] width 40 height 17
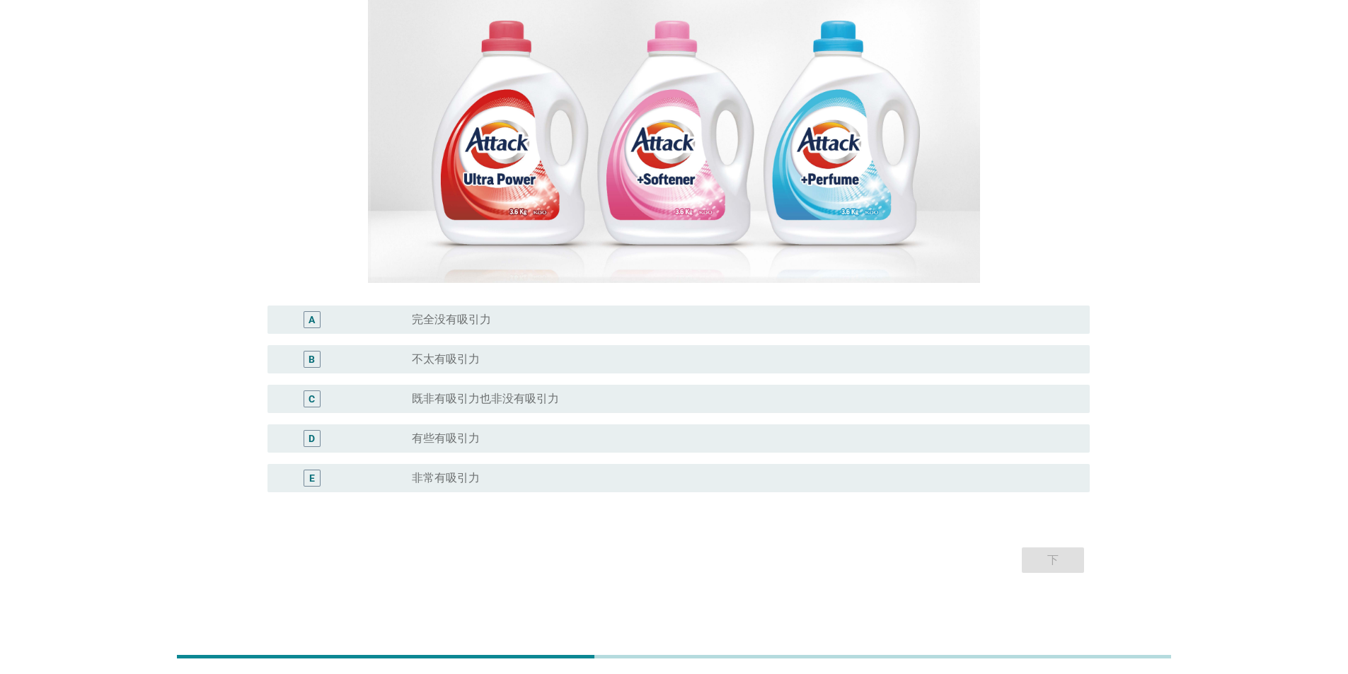
click at [430, 116] on div "radio_button_unchecked 非常有吸引力" at bounding box center [739, 478] width 655 height 14
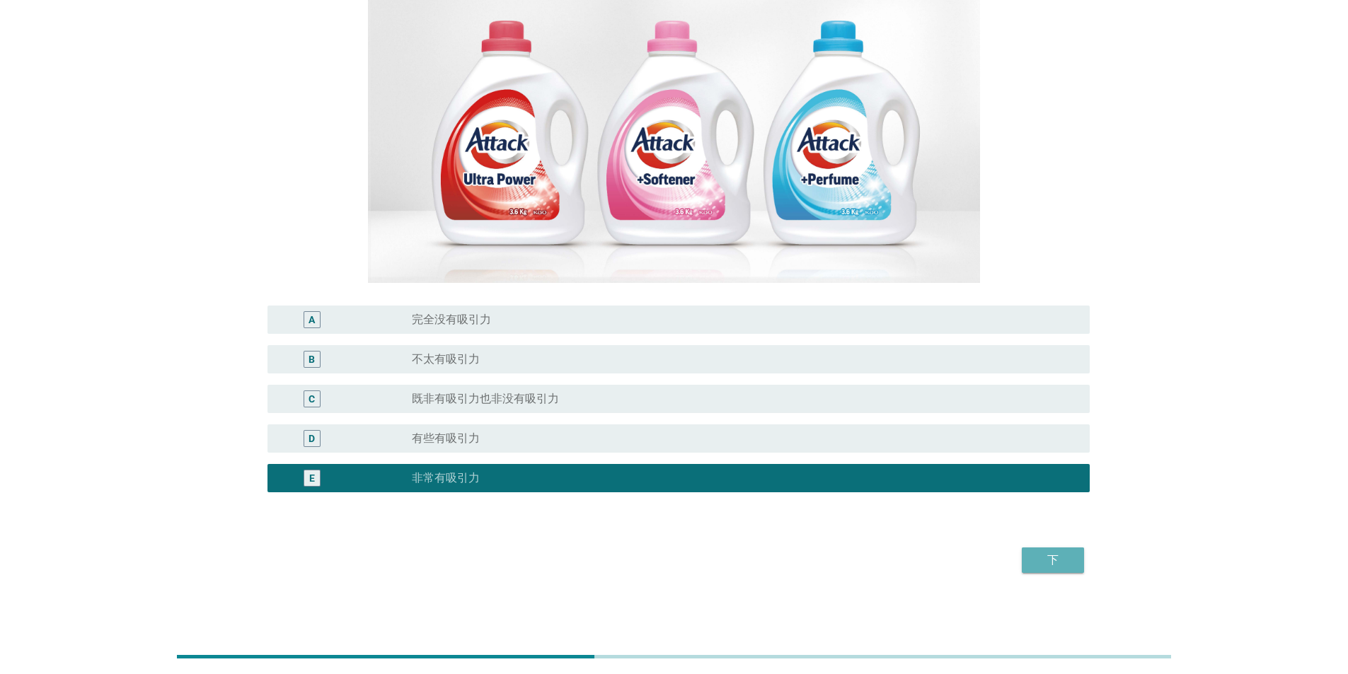
click at [430, 116] on div "下" at bounding box center [1053, 560] width 40 height 17
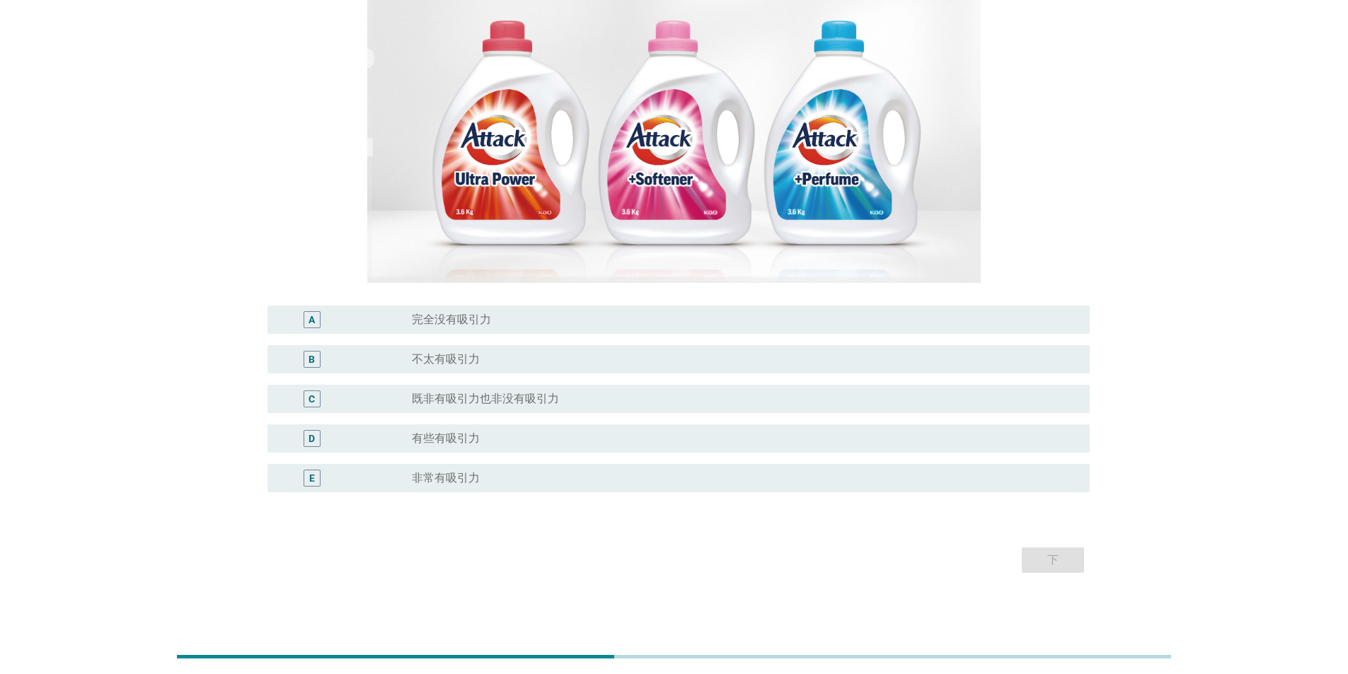
click at [430, 116] on label "非常有吸引力" at bounding box center [446, 478] width 68 height 14
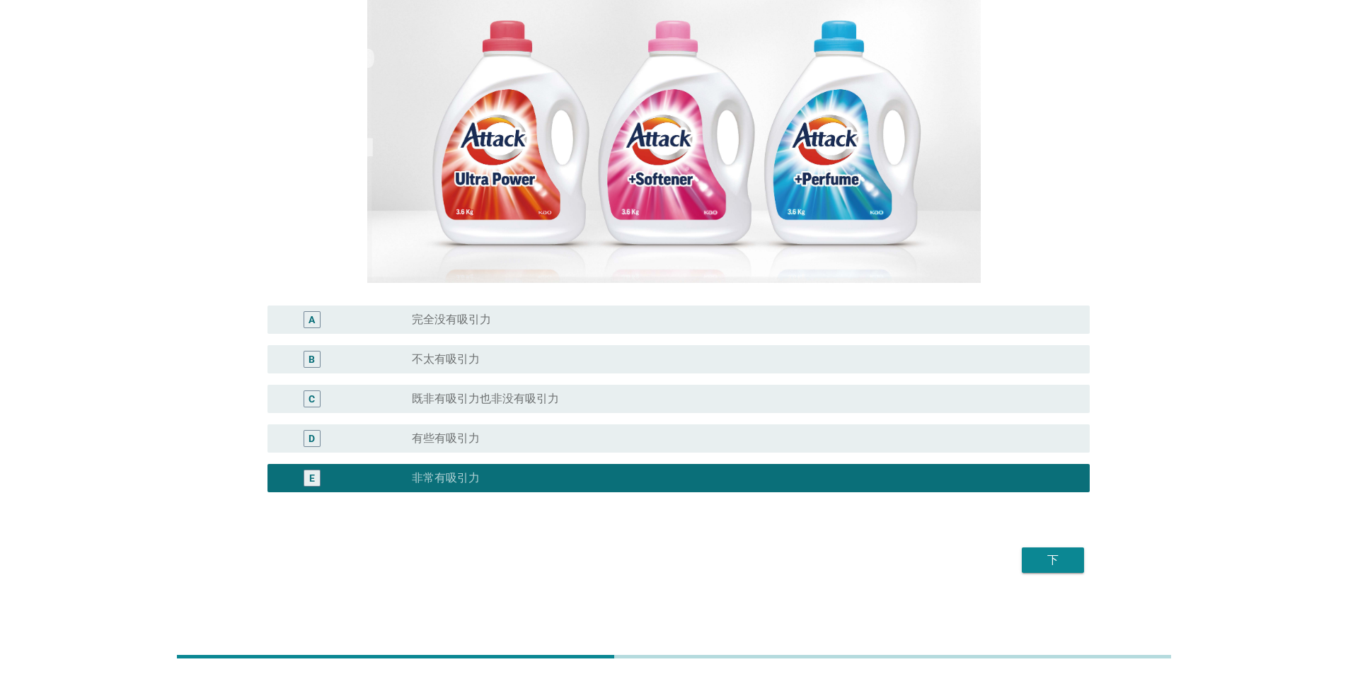
click at [430, 116] on button "下" at bounding box center [1053, 560] width 62 height 25
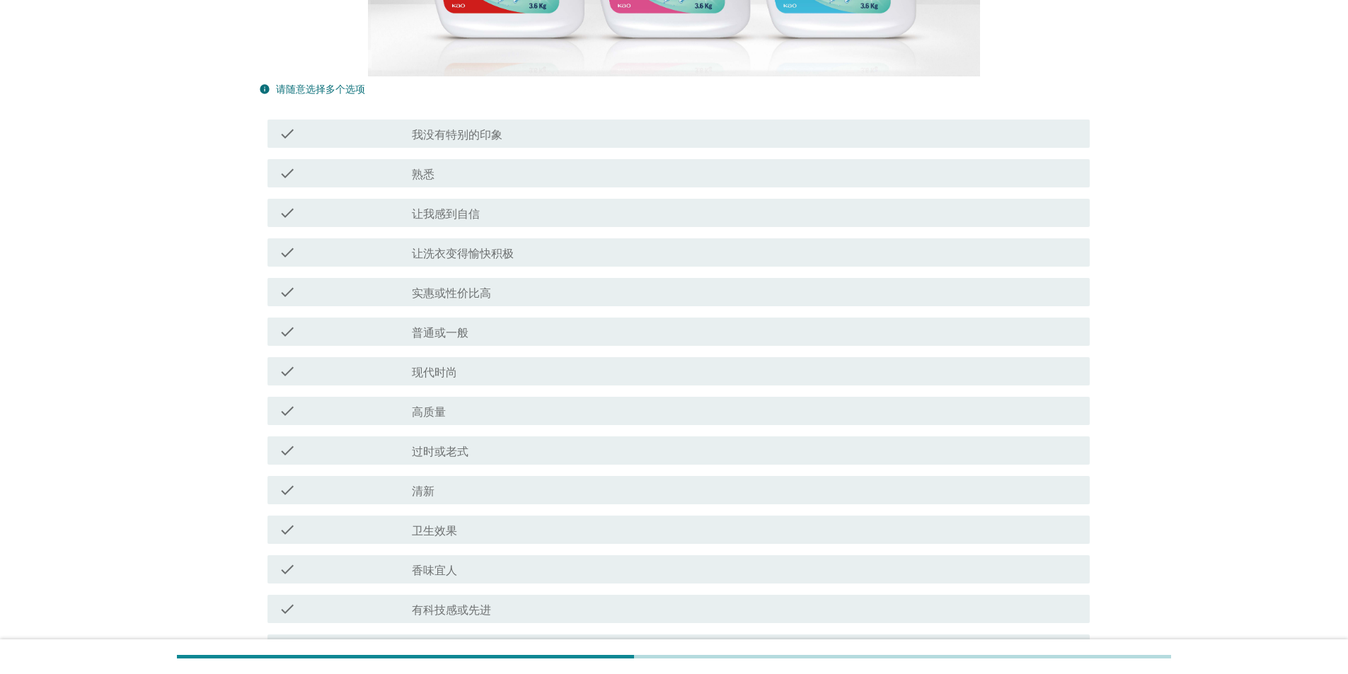
scroll to position [425, 0]
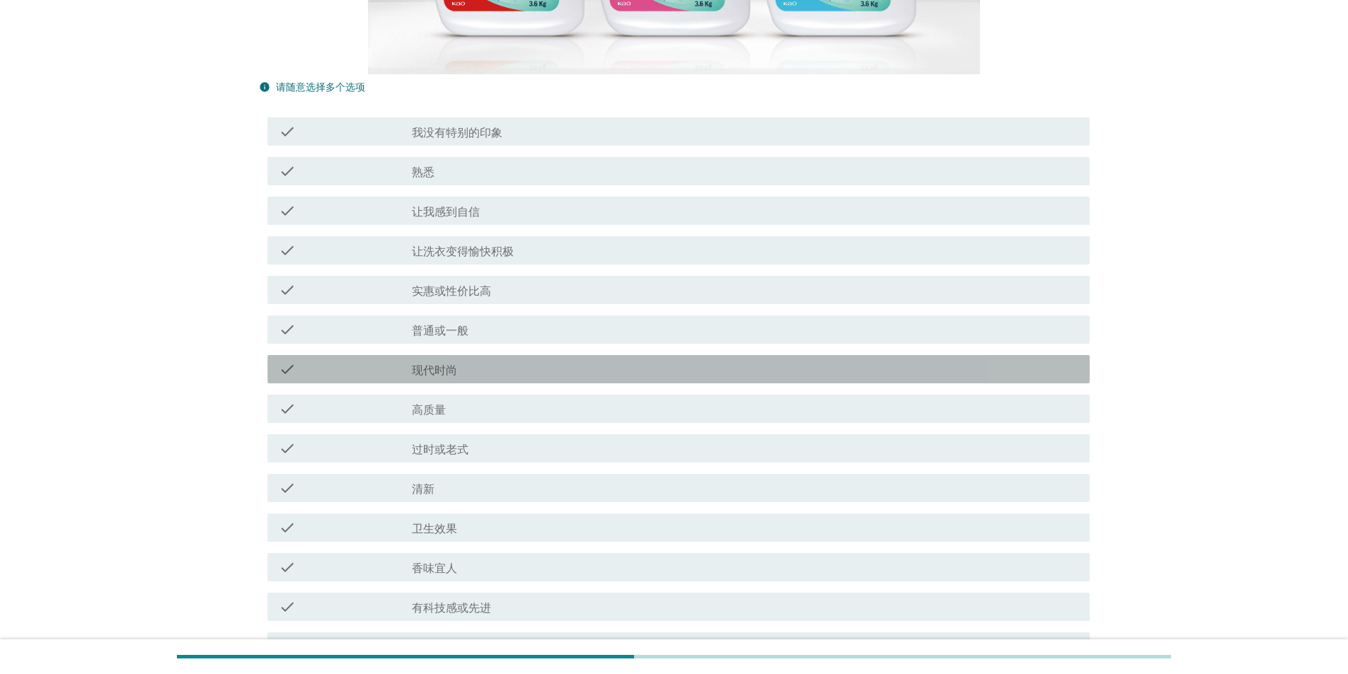
click at [430, 116] on div "check_box_outline_blank 现代时尚" at bounding box center [745, 369] width 667 height 17
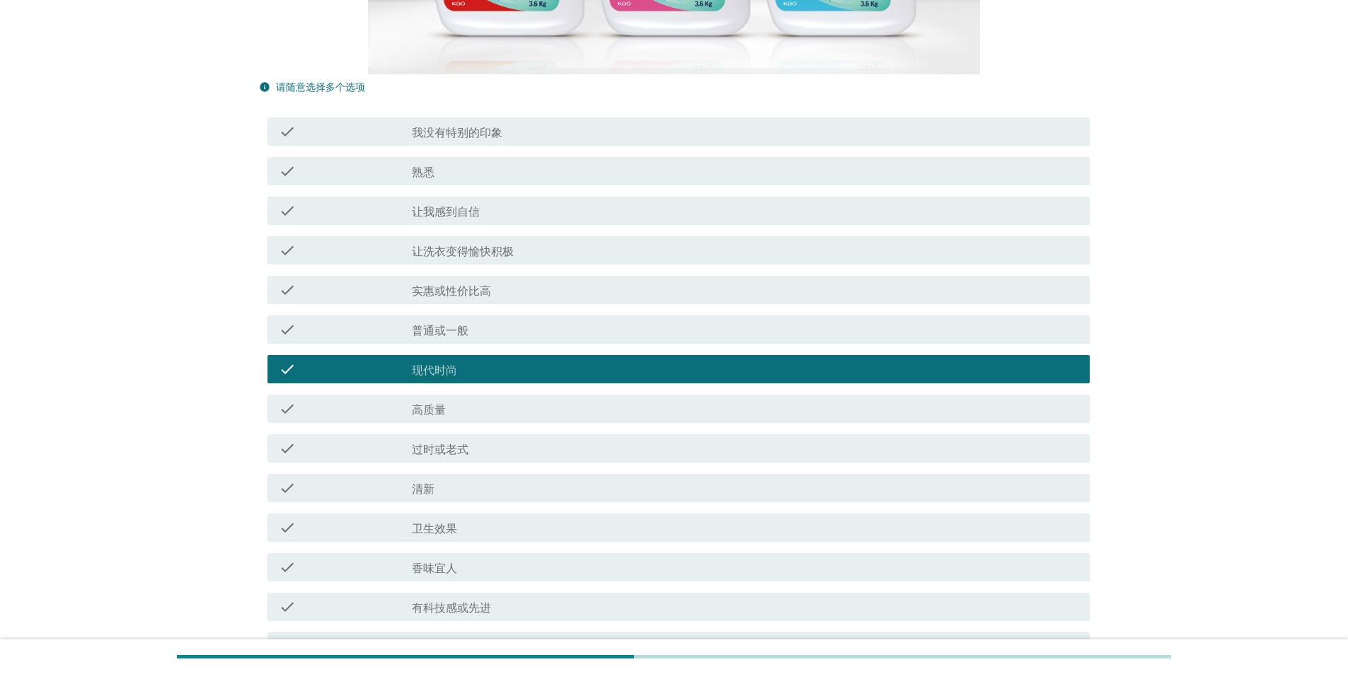
click at [430, 116] on div "check_box_outline_blank 高质量" at bounding box center [745, 409] width 667 height 17
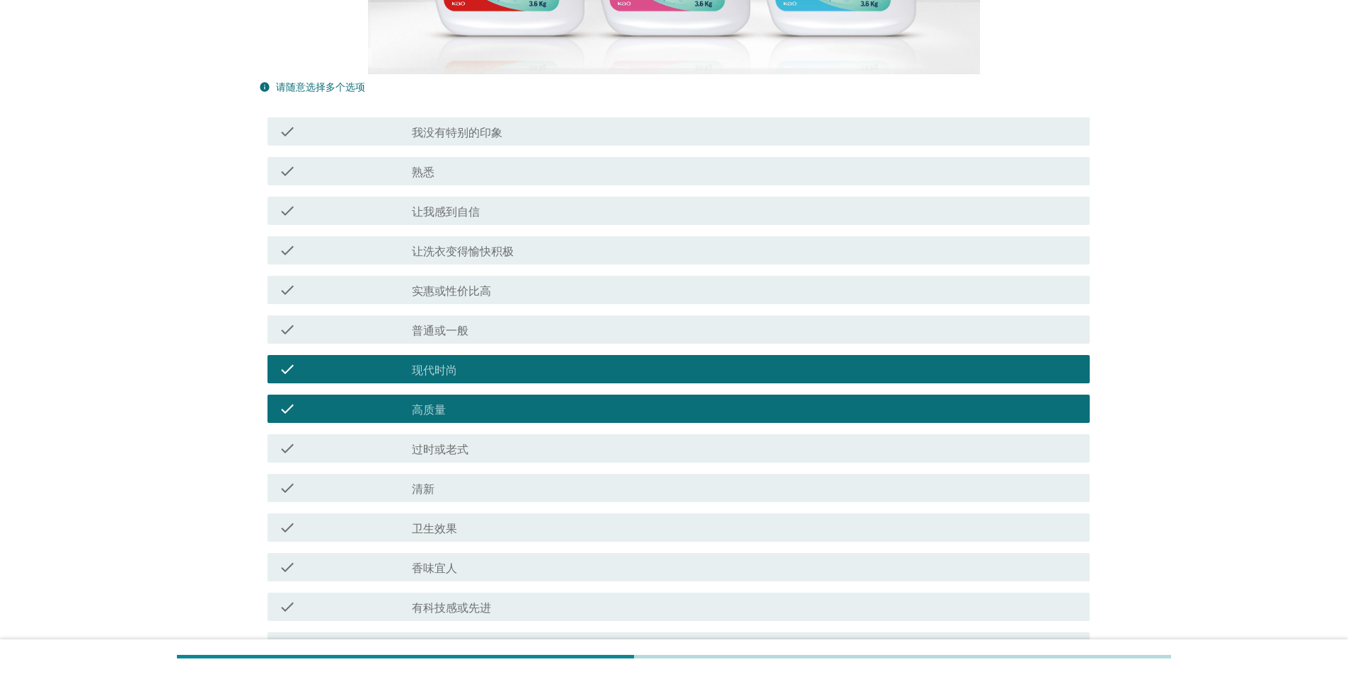
click at [430, 116] on div "check_box_outline_blank 清新" at bounding box center [745, 488] width 667 height 17
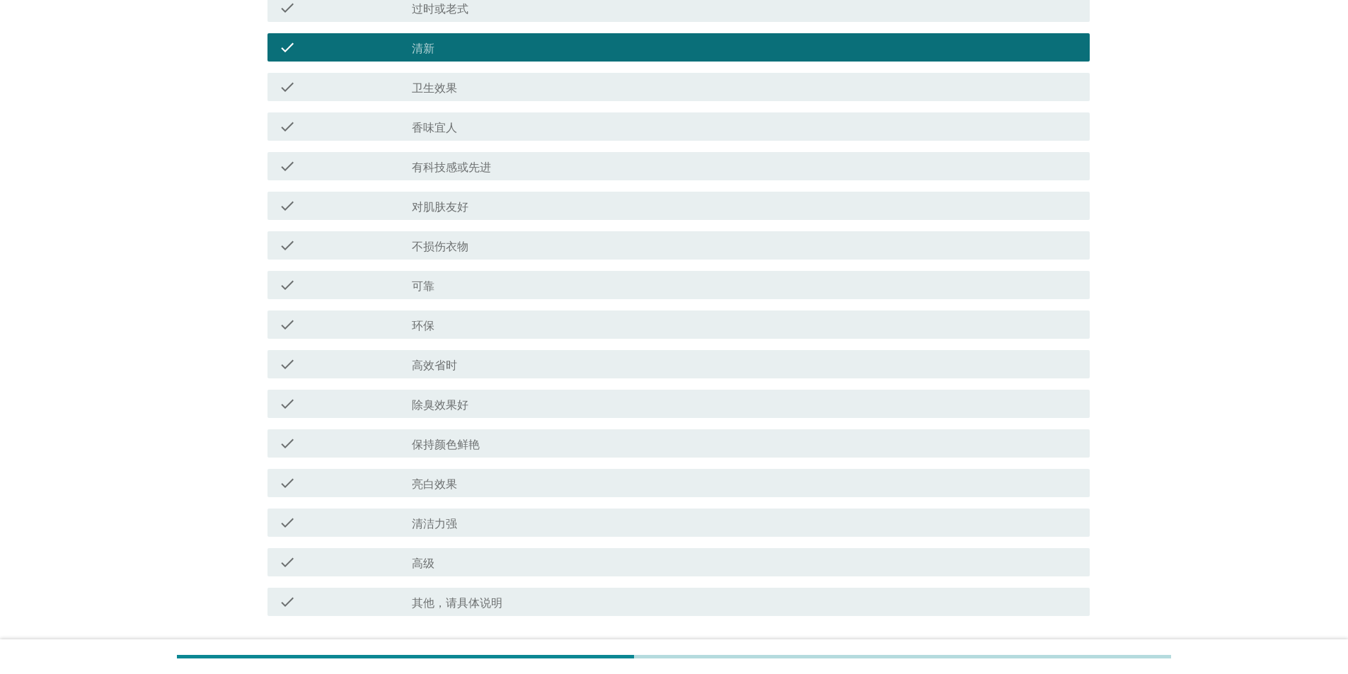
scroll to position [972, 0]
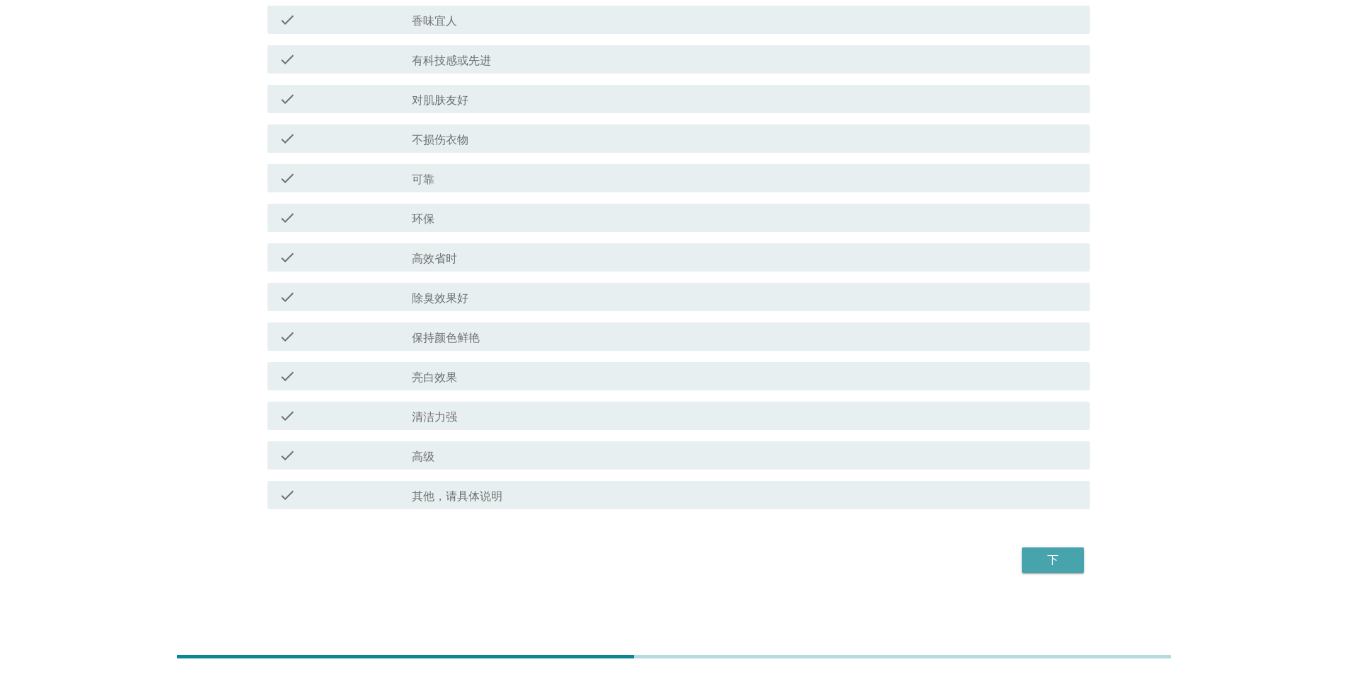
click at [430, 116] on div "下" at bounding box center [1053, 560] width 40 height 17
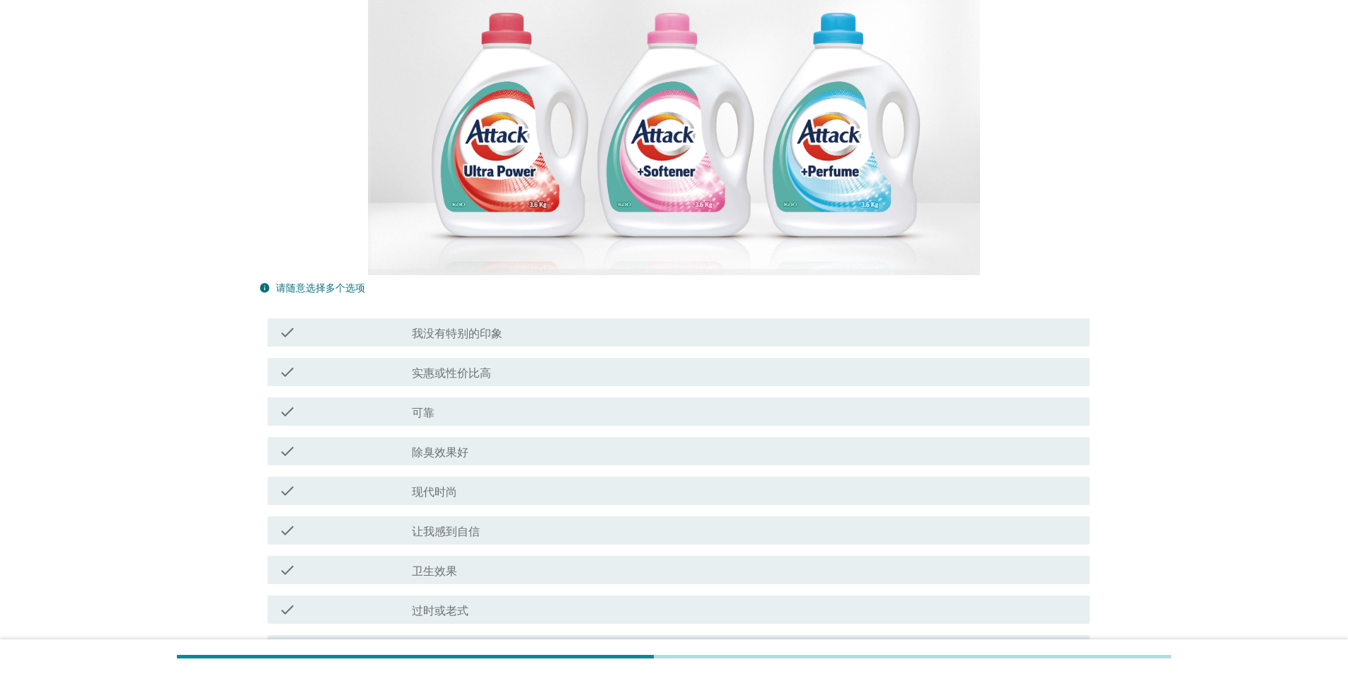
scroll to position [425, 0]
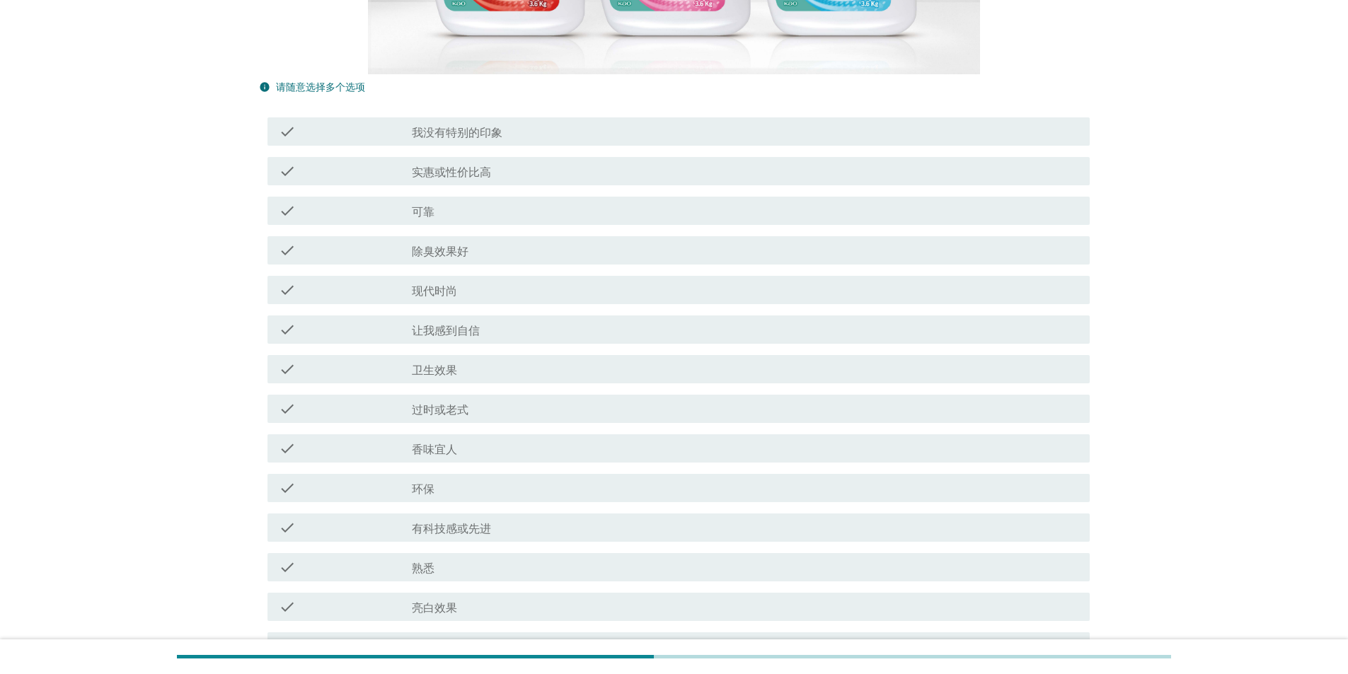
click at [430, 116] on div "check_box_outline_blank 香味宜人" at bounding box center [745, 448] width 667 height 17
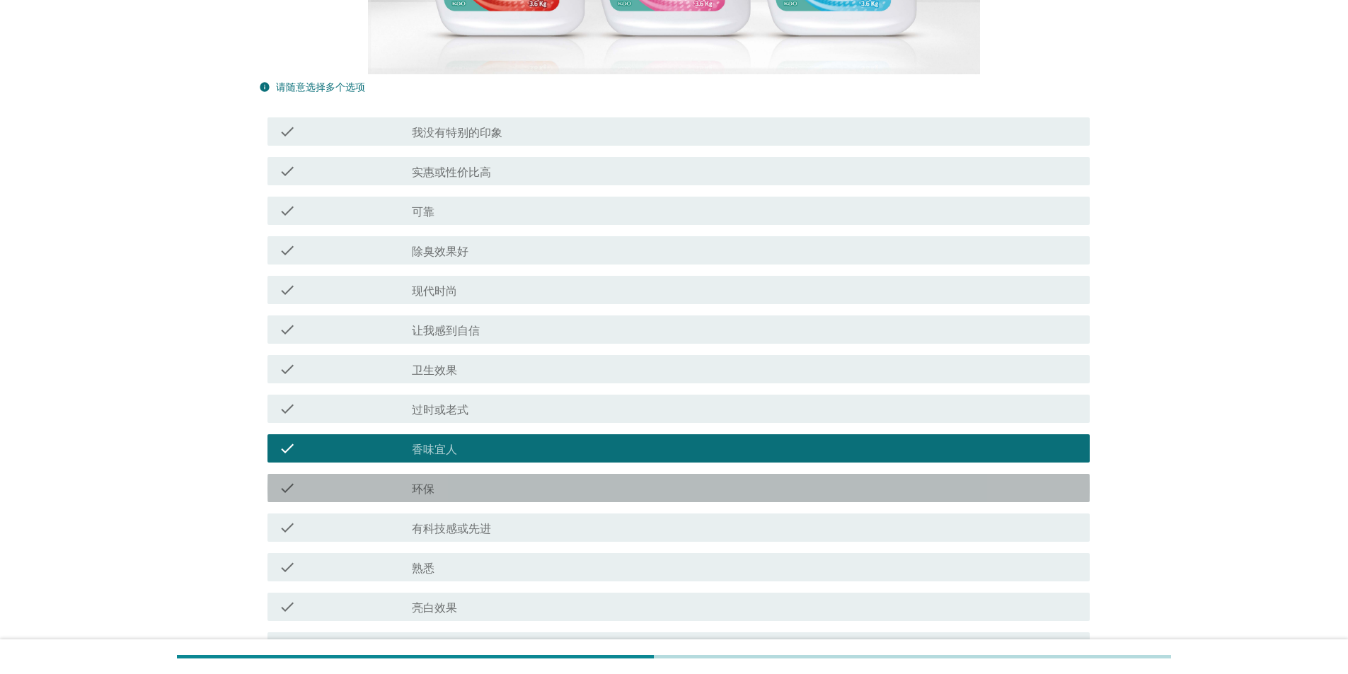
click at [430, 116] on div "check_box_outline_blank 环保" at bounding box center [745, 488] width 667 height 17
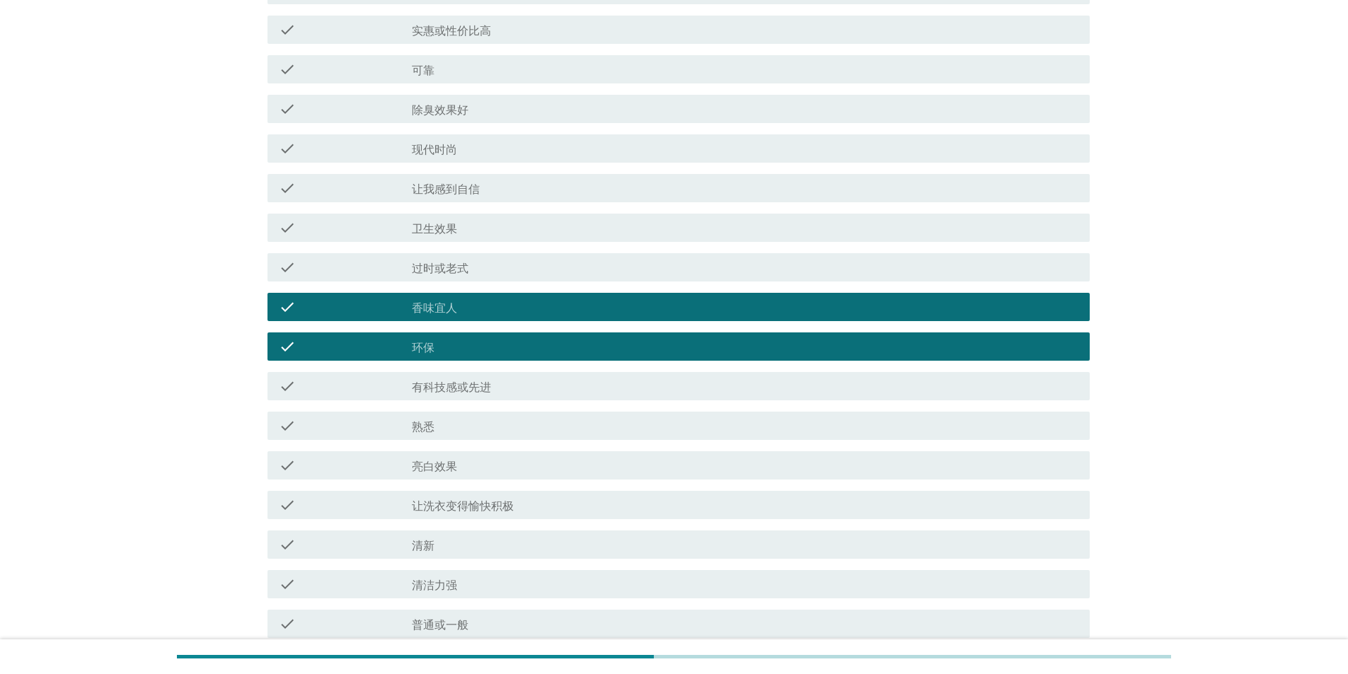
click at [430, 116] on label "亮白效果" at bounding box center [434, 467] width 45 height 14
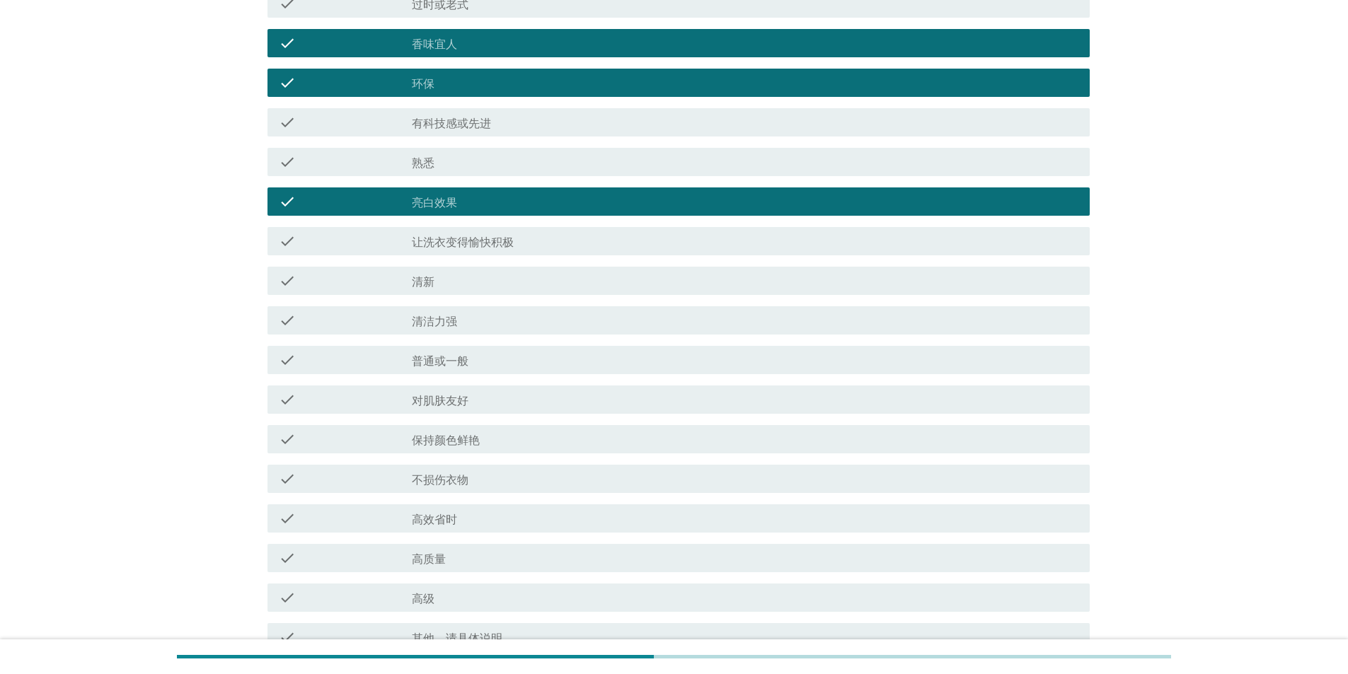
scroll to position [972, 0]
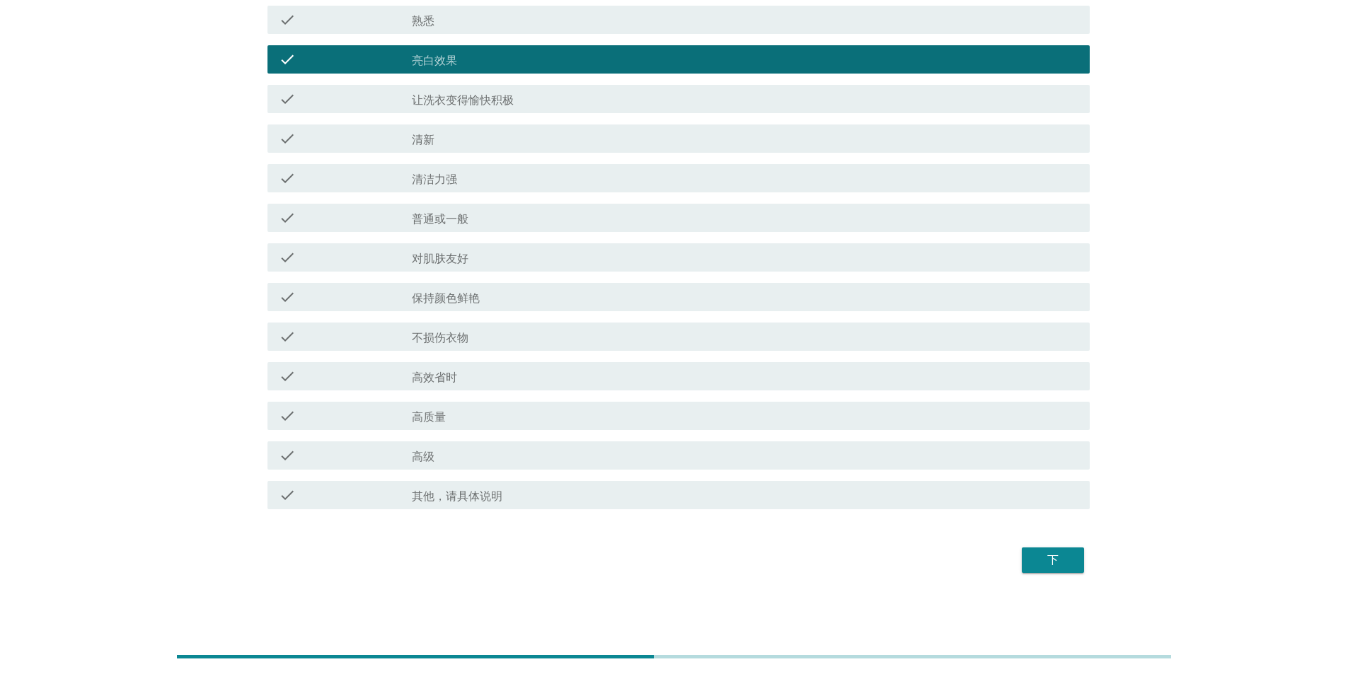
click at [430, 116] on div "下" at bounding box center [1053, 560] width 40 height 17
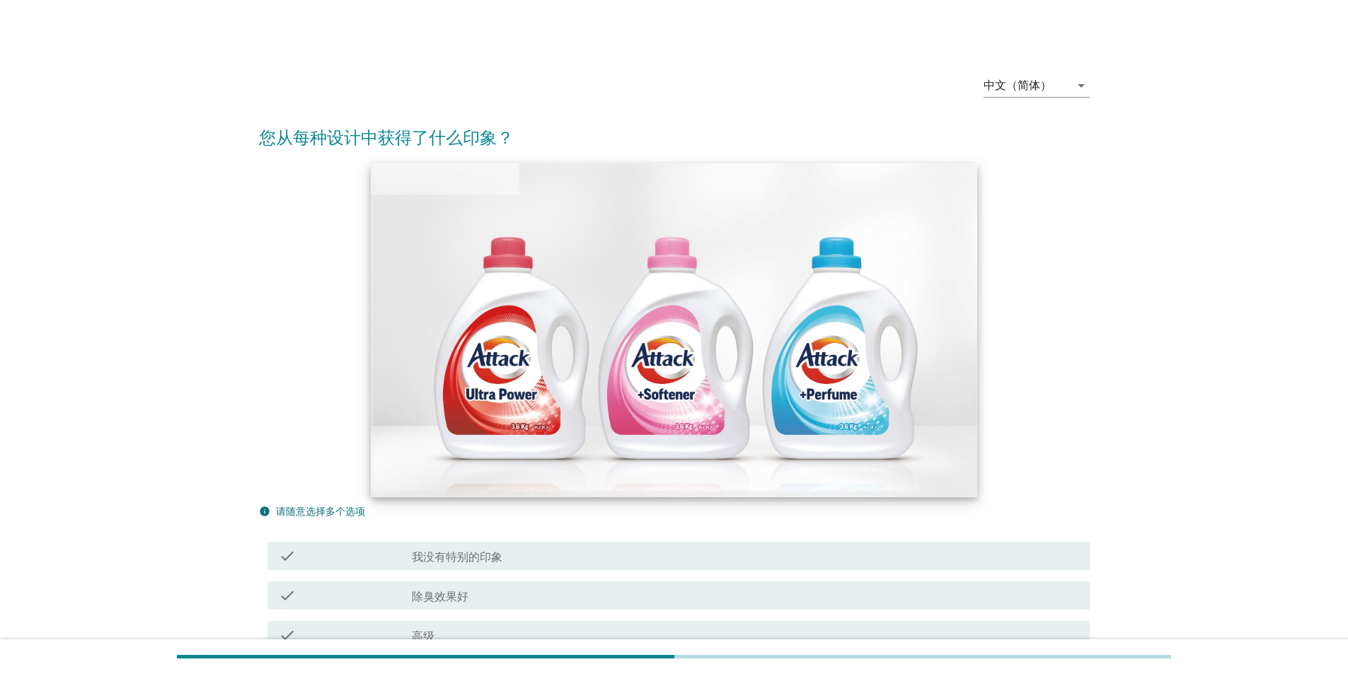
scroll to position [354, 0]
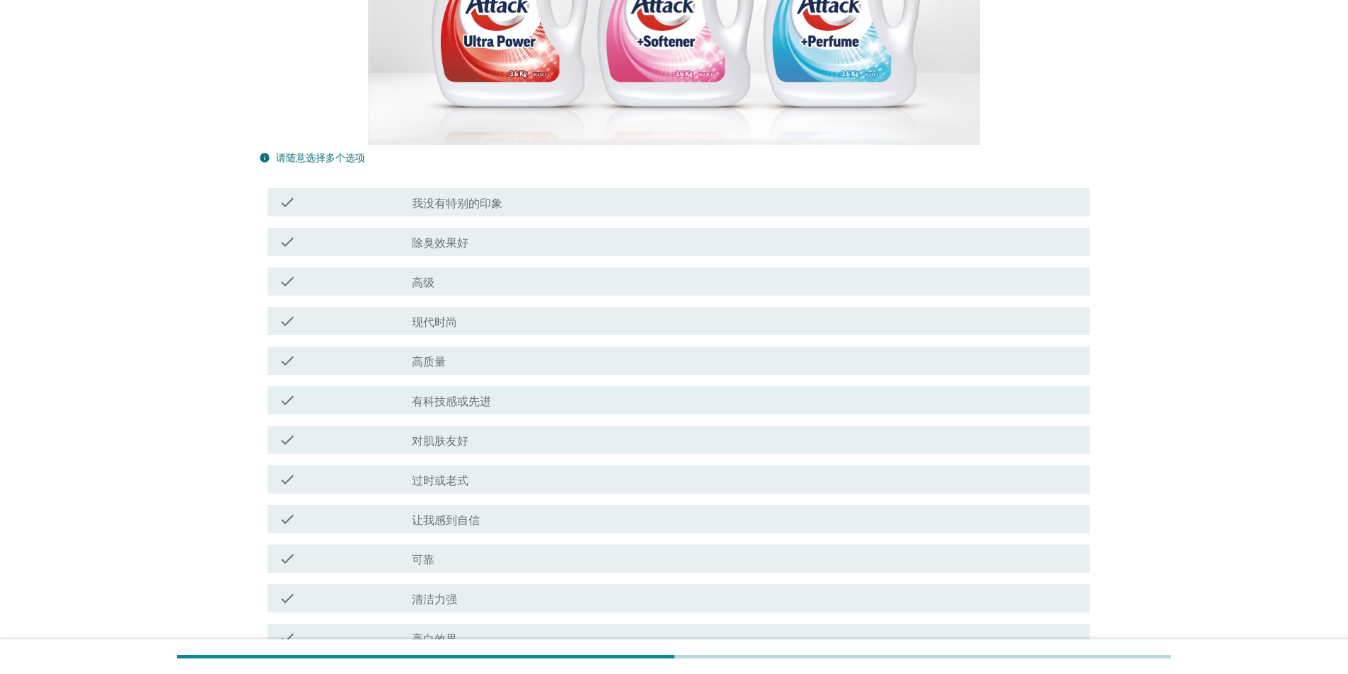
click at [430, 116] on label "对肌肤友好" at bounding box center [440, 442] width 57 height 14
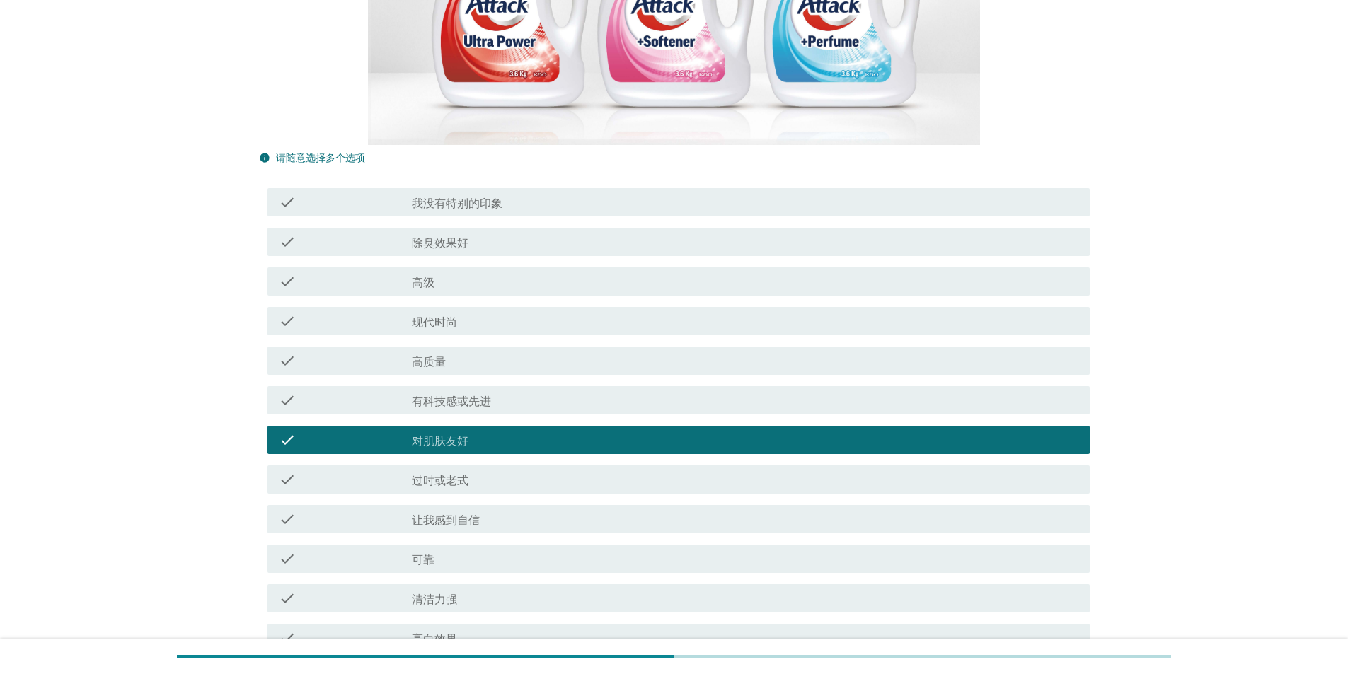
click at [430, 116] on div "check_box_outline_blank 高质量" at bounding box center [745, 360] width 667 height 17
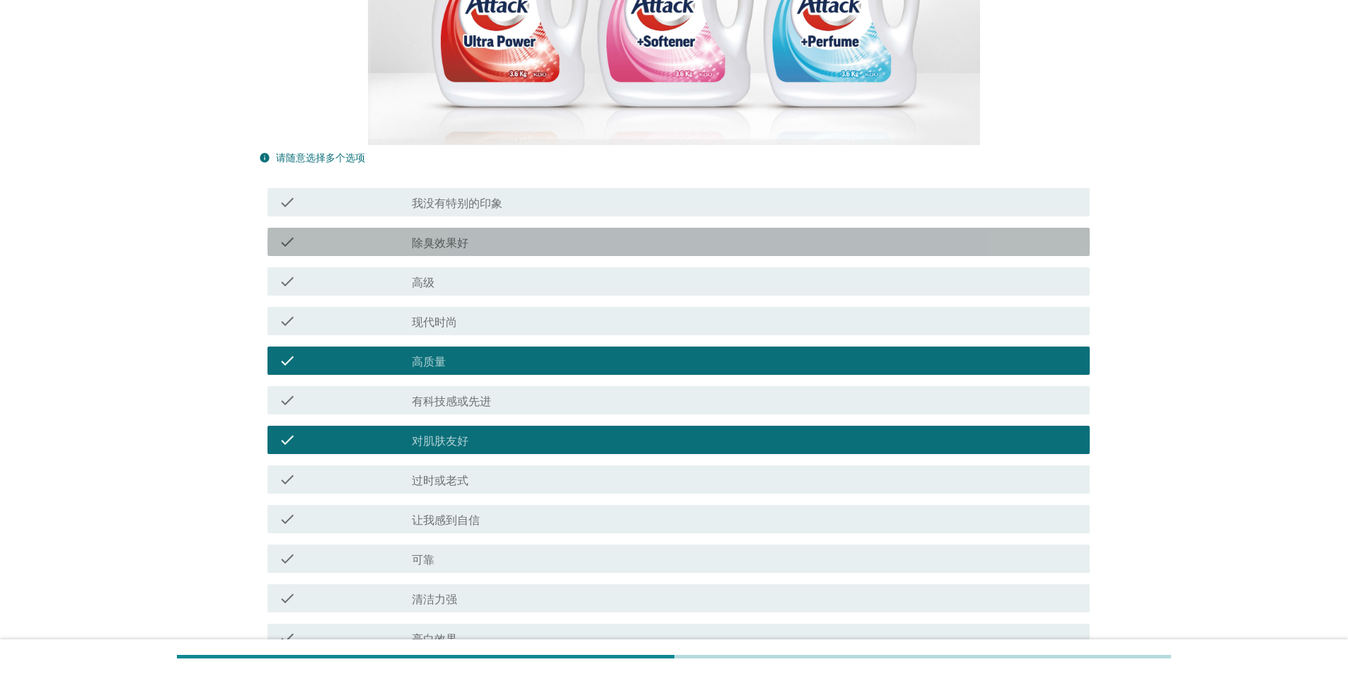
click at [430, 116] on label "除臭效果好" at bounding box center [440, 243] width 57 height 14
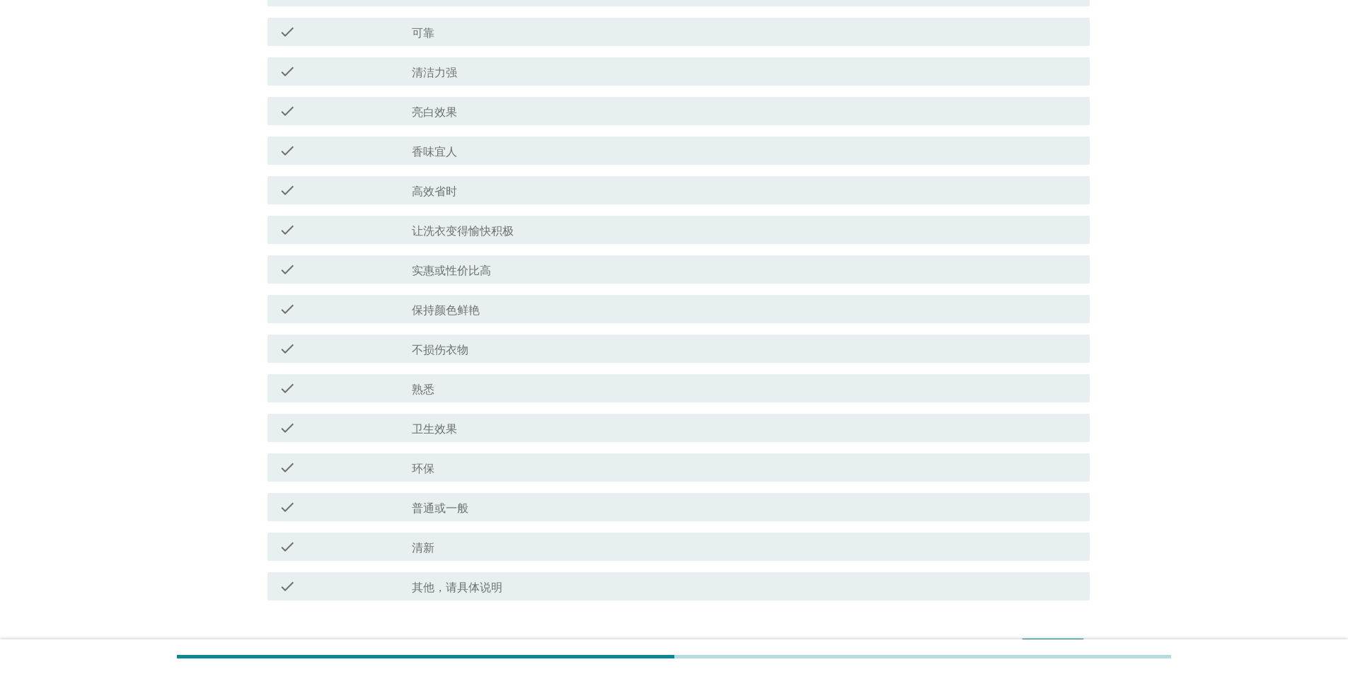
scroll to position [972, 0]
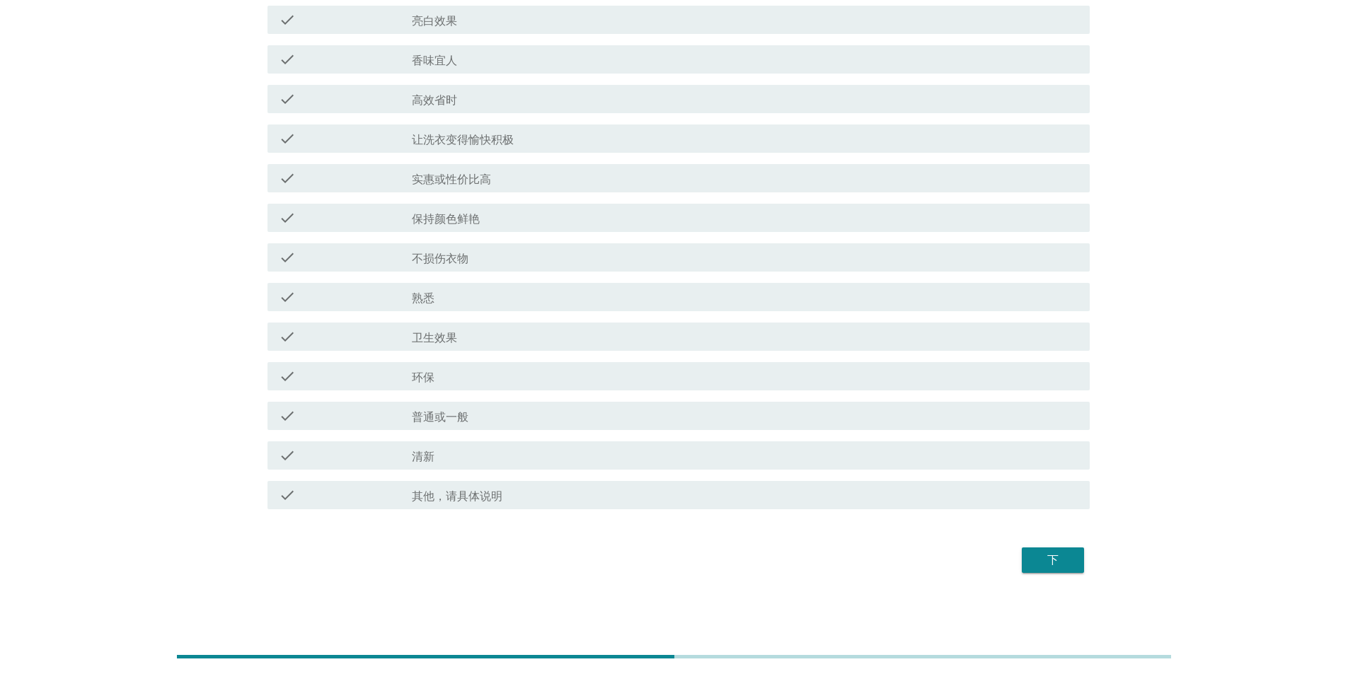
click at [430, 116] on button "下" at bounding box center [1053, 560] width 62 height 25
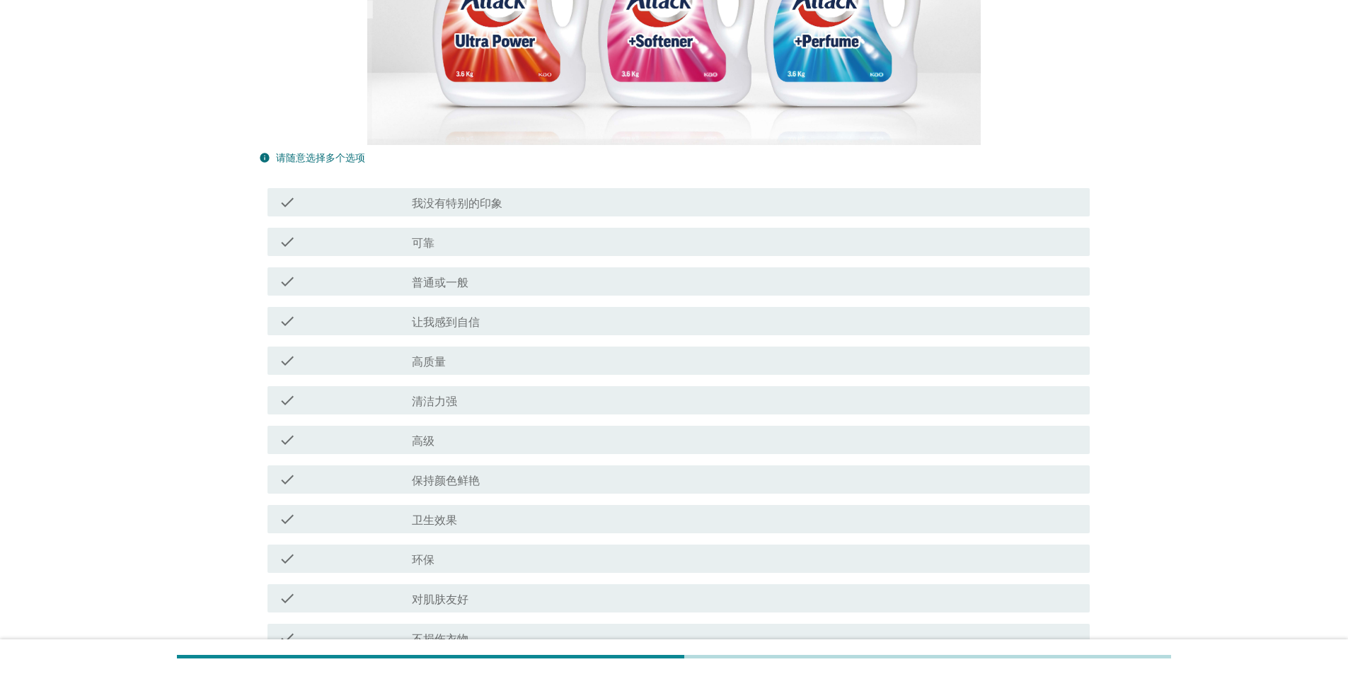
click at [430, 116] on div "check_box_outline_blank 高级" at bounding box center [745, 440] width 667 height 17
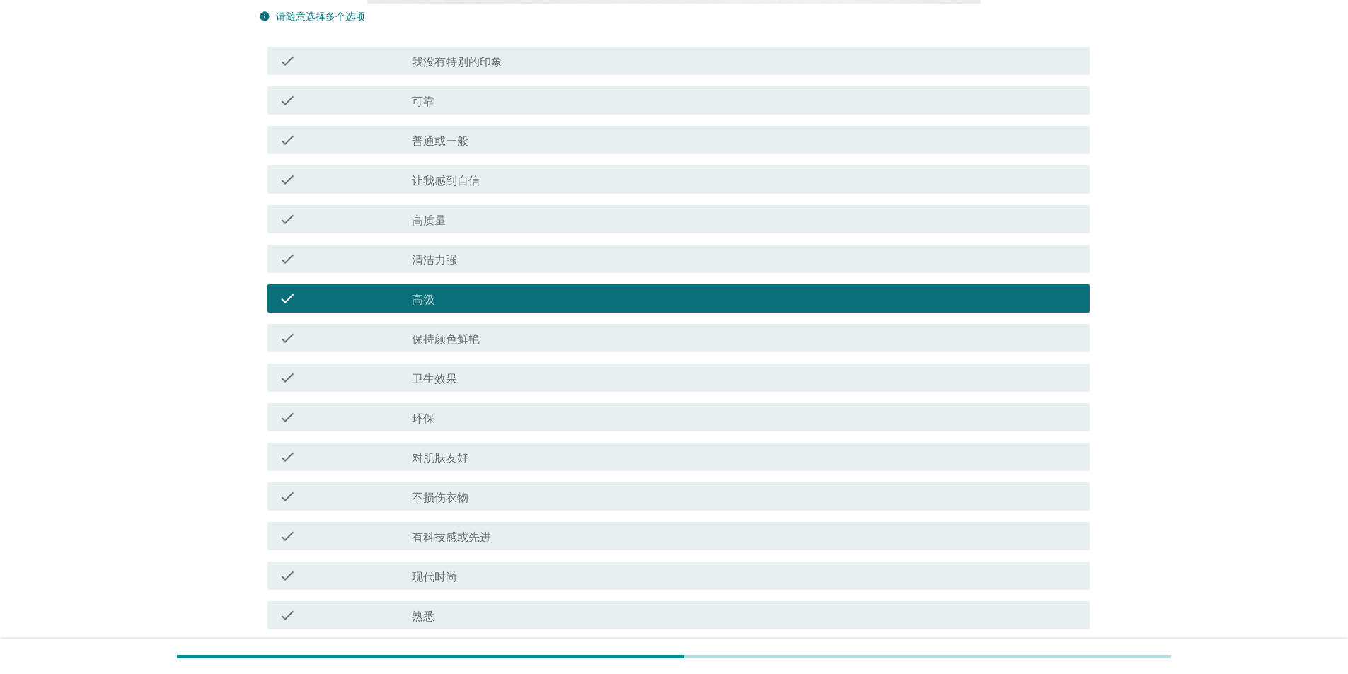
click at [430, 116] on label "对肌肤友好" at bounding box center [440, 458] width 57 height 14
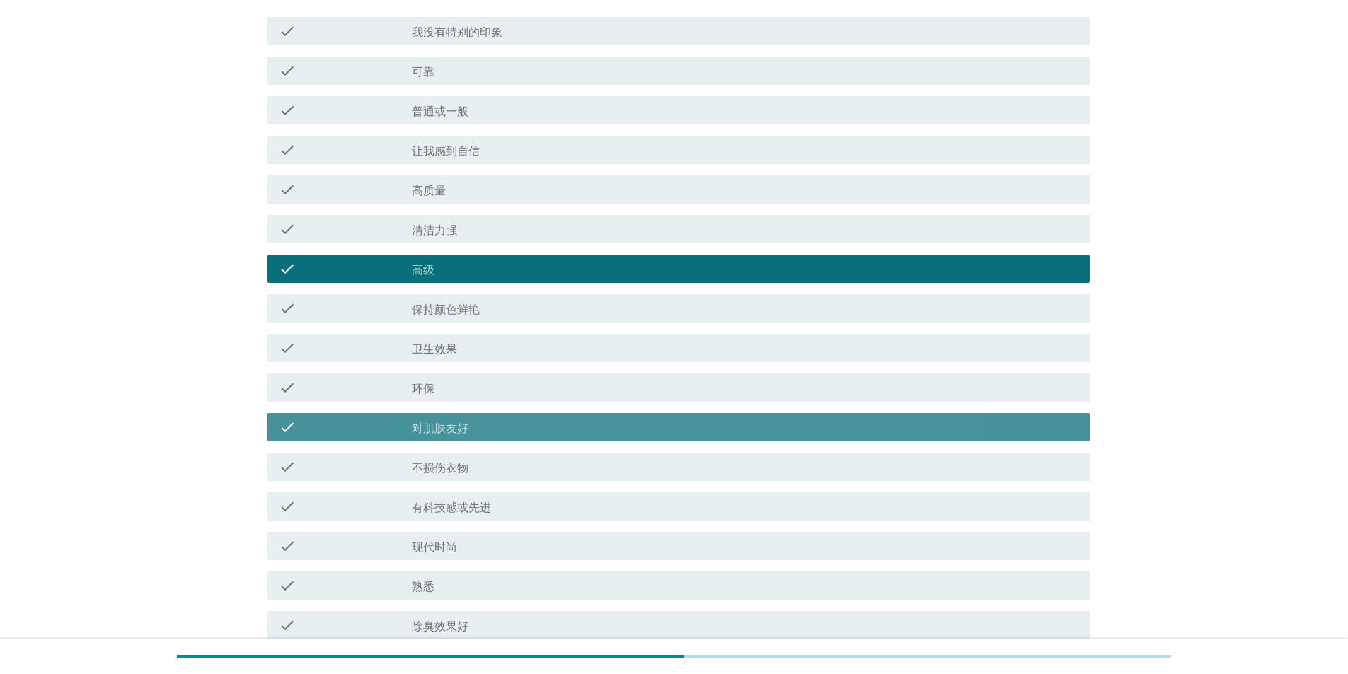
scroll to position [920, 0]
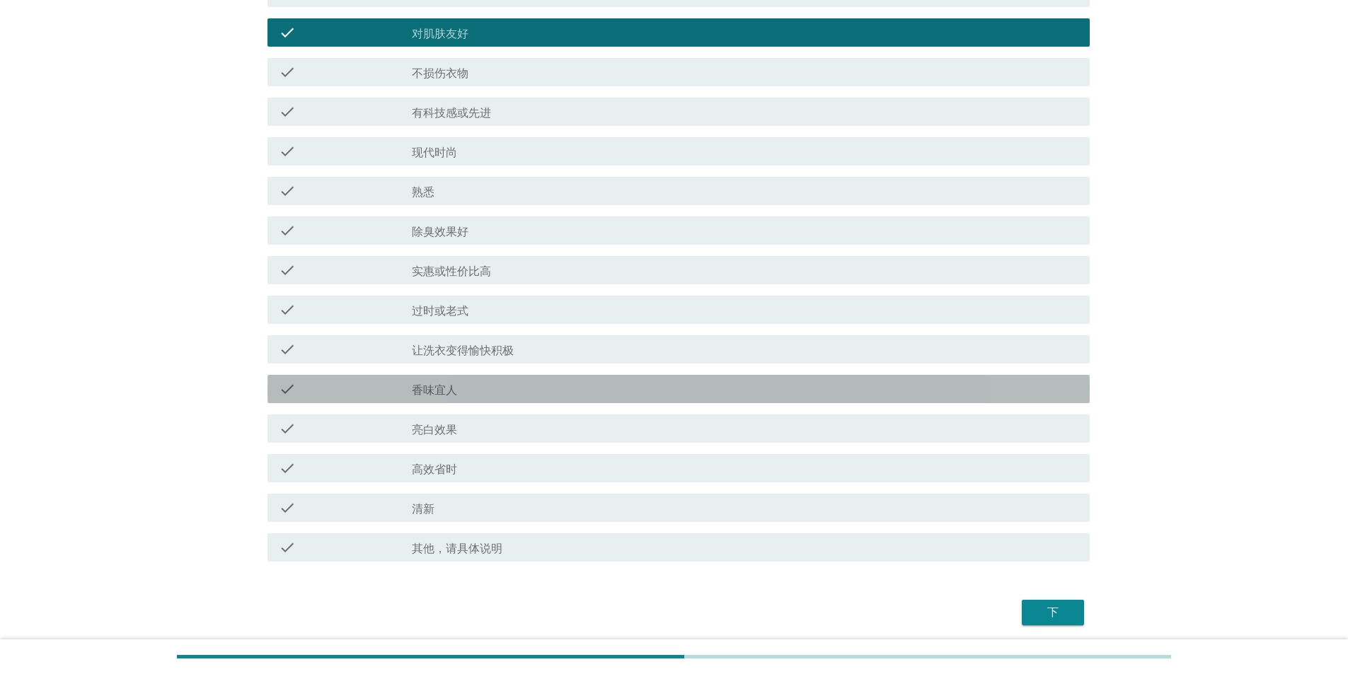
click at [430, 116] on div "check_box_outline_blank 香味宜人" at bounding box center [745, 389] width 667 height 17
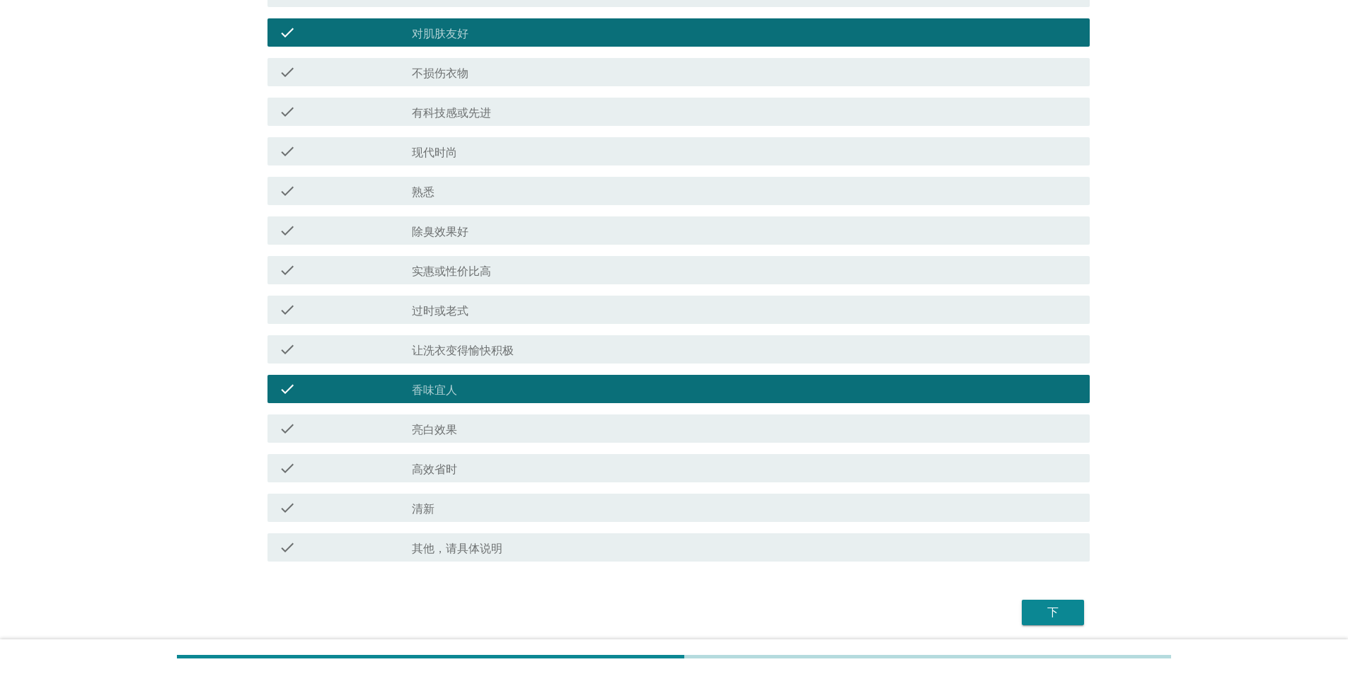
click at [430, 116] on div "下" at bounding box center [1053, 612] width 40 height 17
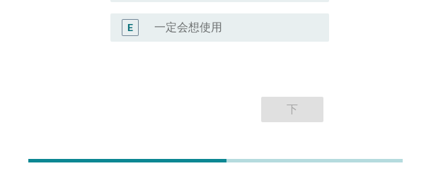
scroll to position [433, 0]
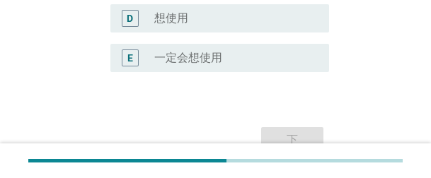
click at [234, 64] on div "radio_button_unchecked 一定会想使用" at bounding box center [230, 58] width 152 height 14
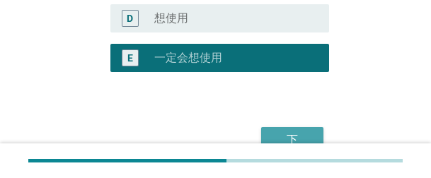
click at [301, 116] on button "下" at bounding box center [292, 139] width 62 height 25
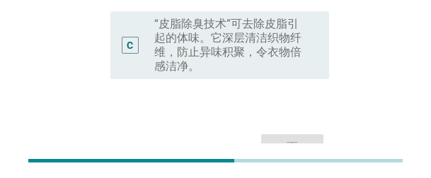
scroll to position [318, 0]
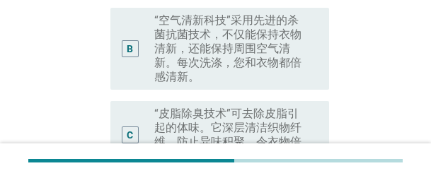
click at [250, 107] on label "“皮脂除臭技术”可去除皮脂引起的体味。它深层清洁织物纤维，防止异味积聚，令衣物倍感洁净。" at bounding box center [230, 135] width 152 height 57
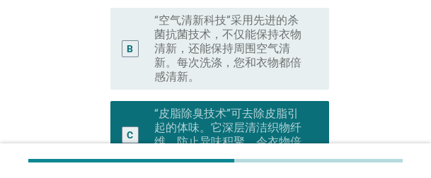
click at [238, 32] on label "“空气清新科技”采用先进的杀菌抗菌技术，不仅能保持衣物清新，还能保持周围空气清新。每次洗涤，您和衣物都倍感清新。" at bounding box center [230, 48] width 152 height 71
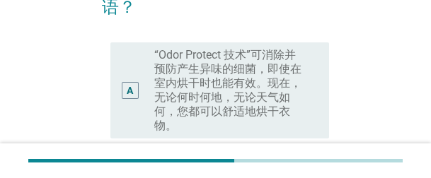
scroll to position [177, 0]
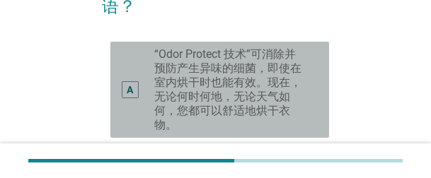
click at [275, 58] on label "“Odor Protect 技术”可消除并预防产生异味的细菌，即使在室内烘干时也能有效。现在，无论何时何地，无论天气如何，您都可以舒适地烘干衣物。" at bounding box center [230, 89] width 152 height 85
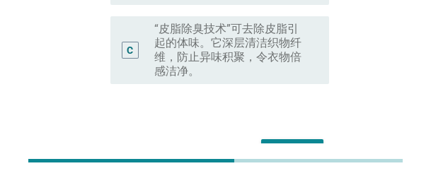
scroll to position [318, 0]
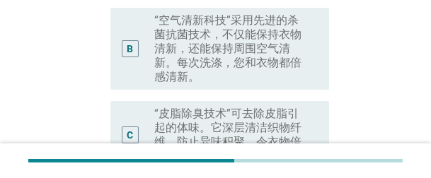
click at [230, 107] on label "“皮脂除臭技术”可去除皮脂引起的体味。它深层清洁织物纤维，防止异味积聚，令衣物倍感洁净。" at bounding box center [230, 135] width 152 height 57
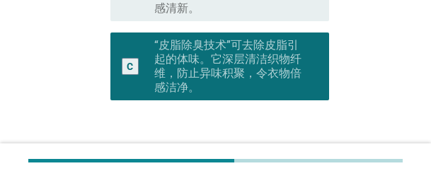
scroll to position [460, 0]
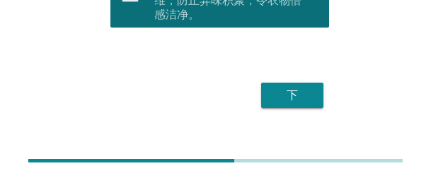
click at [287, 83] on button "下" at bounding box center [292, 95] width 62 height 25
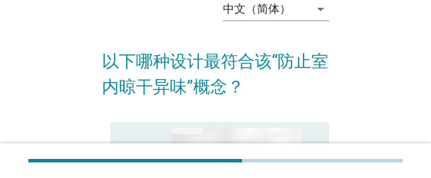
scroll to position [142, 0]
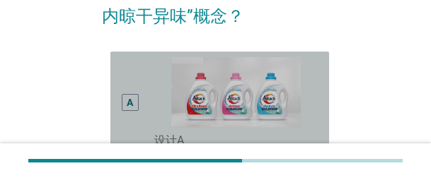
click at [141, 79] on div "A" at bounding box center [138, 102] width 33 height 91
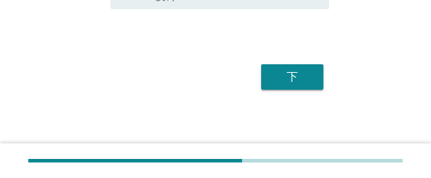
scroll to position [635, 0]
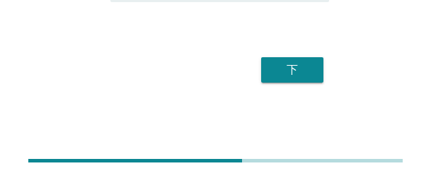
click at [301, 79] on button "下" at bounding box center [292, 69] width 62 height 25
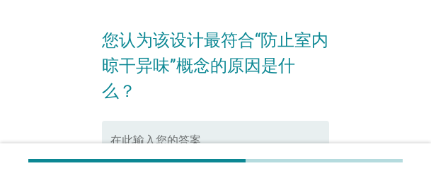
scroll to position [62, 0]
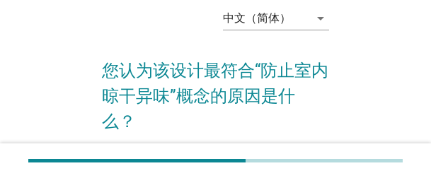
click at [351, 106] on div "中文（简体） arrow_drop_down 您认为该设计最符合“防止室内晾干异味”概念的原因是什么？ 在此输入您的答案 0 下" at bounding box center [215, 160] width 374 height 352
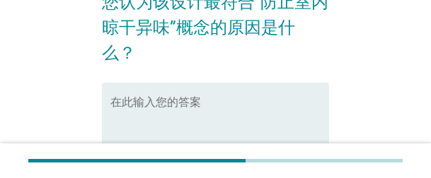
scroll to position [132, 0]
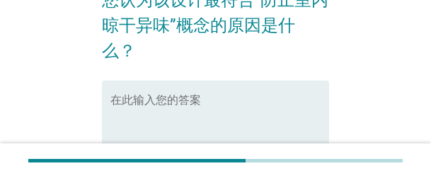
click at [213, 104] on textarea "在此输入您的答案" at bounding box center [219, 135] width 219 height 74
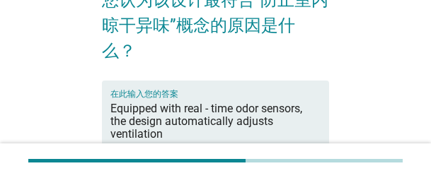
type textarea "Equipped with real - time odor sensors, the design automatically adjusts ventil…"
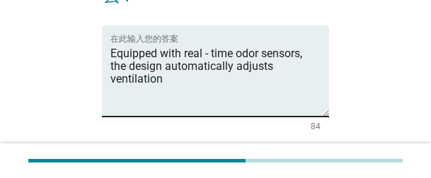
scroll to position [274, 0]
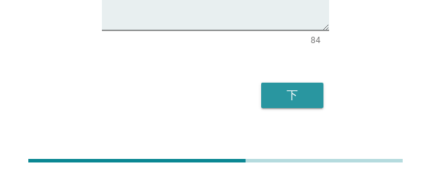
drag, startPoint x: 306, startPoint y: 76, endPoint x: 308, endPoint y: 91, distance: 14.2
click at [306, 87] on div "下" at bounding box center [292, 95] width 40 height 17
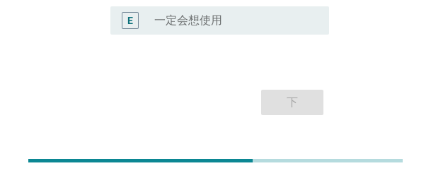
scroll to position [408, 0]
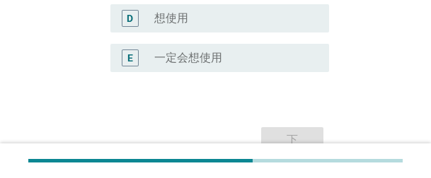
click at [213, 66] on div "radio_button_unchecked 一定会想使用" at bounding box center [235, 58] width 163 height 17
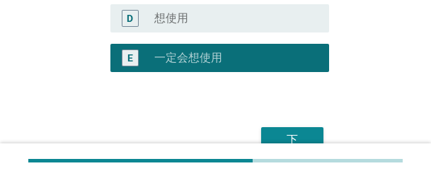
click at [302, 116] on div "下" at bounding box center [292, 140] width 40 height 17
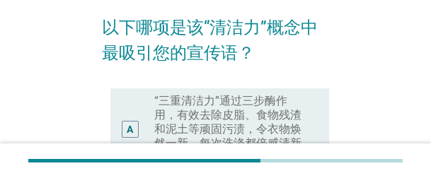
scroll to position [142, 0]
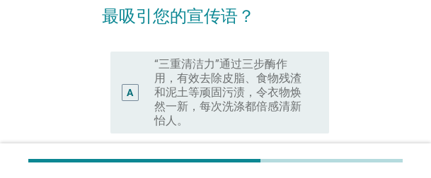
click at [254, 93] on label "“三重清洁力”通过三步酶作用，有效去除皮脂、食物残渣和泥土等顽固污渍，令衣物焕然一新，每次洗涤都倍感清新怡人。" at bounding box center [230, 92] width 152 height 71
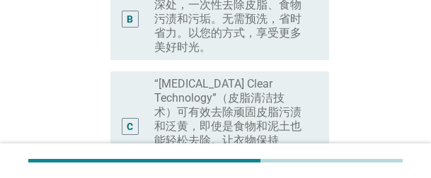
scroll to position [474, 0]
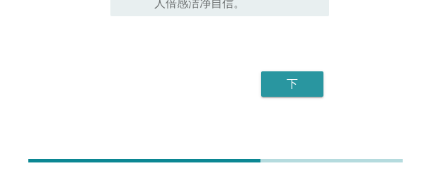
click at [315, 71] on button "下" at bounding box center [292, 83] width 62 height 25
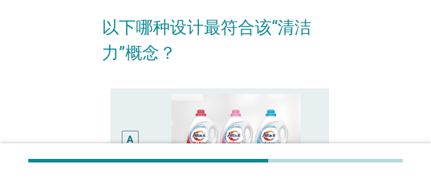
scroll to position [142, 0]
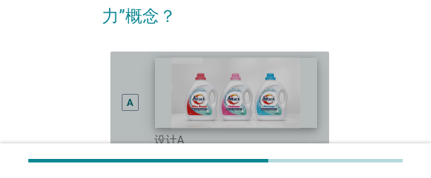
click at [294, 74] on img at bounding box center [235, 92] width 161 height 71
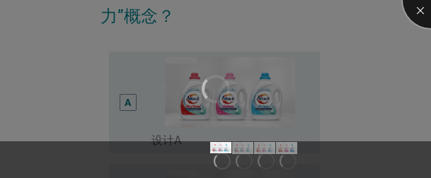
click at [418, 13] on div at bounding box center [431, 0] width 57 height 57
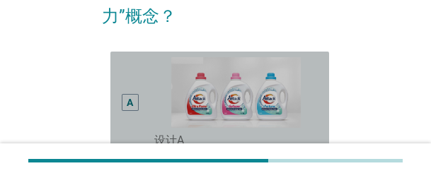
click at [140, 114] on div "A" at bounding box center [138, 102] width 33 height 91
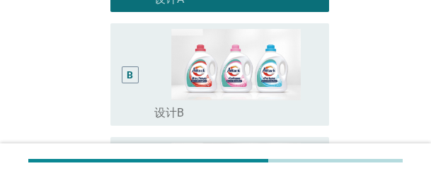
scroll to position [354, 0]
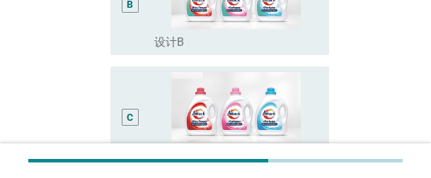
click at [132, 101] on div "C" at bounding box center [130, 117] width 16 height 91
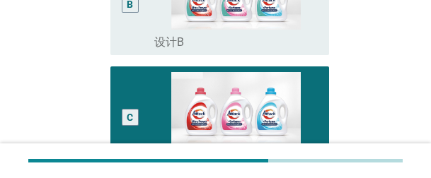
scroll to position [635, 0]
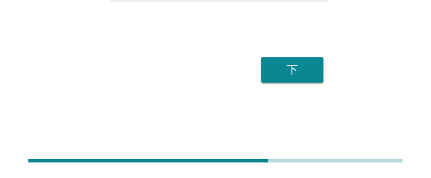
click at [306, 76] on div "下" at bounding box center [292, 70] width 40 height 17
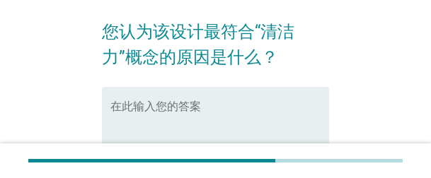
scroll to position [71, 0]
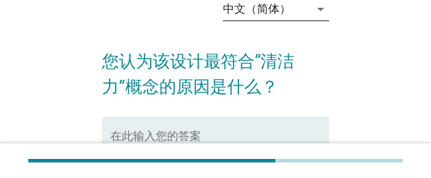
click at [288, 10] on div "中文（简体）" at bounding box center [257, 9] width 68 height 13
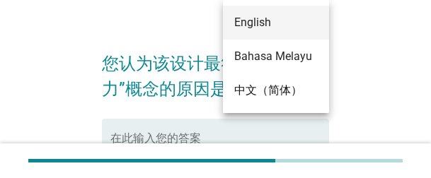
click at [273, 25] on div "English" at bounding box center [276, 22] width 84 height 17
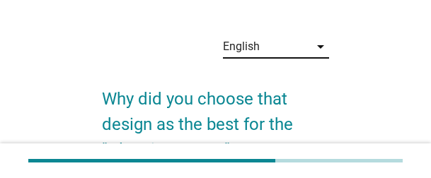
scroll to position [71, 0]
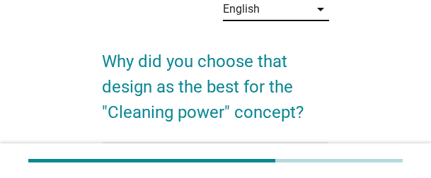
click at [270, 16] on div "English" at bounding box center [266, 9] width 86 height 23
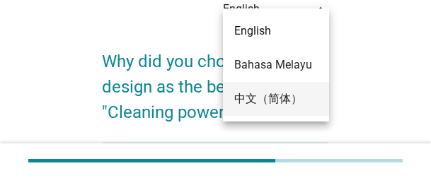
click at [270, 95] on div "中文（简体）" at bounding box center [276, 99] width 84 height 17
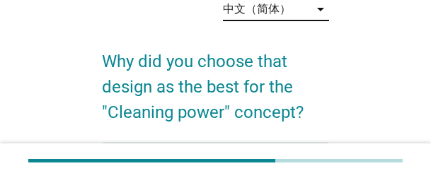
scroll to position [0, 0]
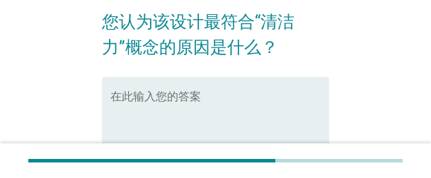
scroll to position [142, 0]
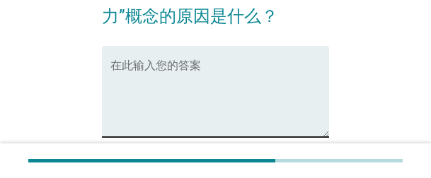
click at [171, 82] on textarea "在此输入您的答案" at bounding box center [219, 100] width 219 height 74
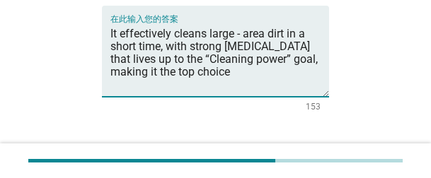
scroll to position [274, 0]
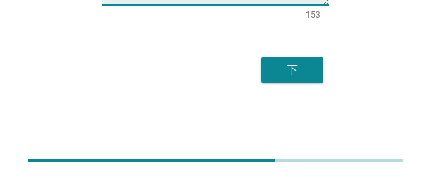
type textarea "It effectively cleans large - area dirt in a short time, with strong [MEDICAL_D…"
click at [294, 73] on div "下" at bounding box center [292, 70] width 40 height 17
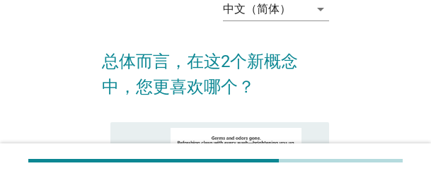
scroll to position [142, 0]
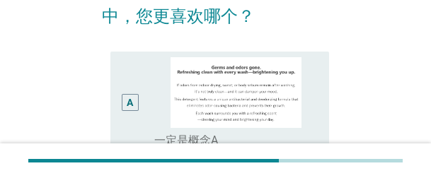
click at [134, 102] on div "A" at bounding box center [130, 102] width 17 height 17
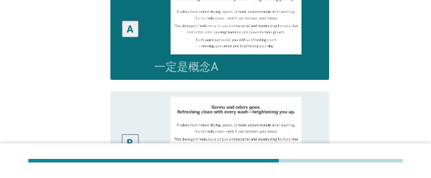
scroll to position [283, 0]
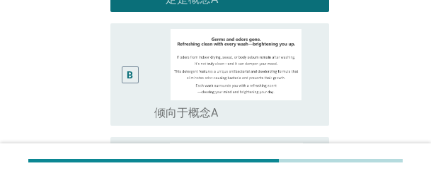
drag, startPoint x: 125, startPoint y: 84, endPoint x: 80, endPoint y: 115, distance: 54.0
click at [125, 84] on div "B" at bounding box center [130, 74] width 16 height 91
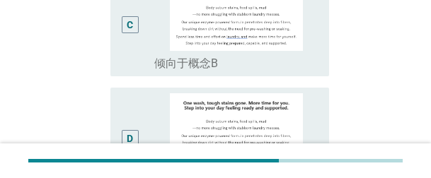
scroll to position [635, 0]
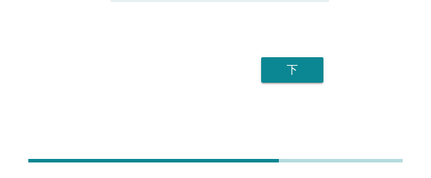
click at [324, 72] on div "下" at bounding box center [215, 70] width 227 height 34
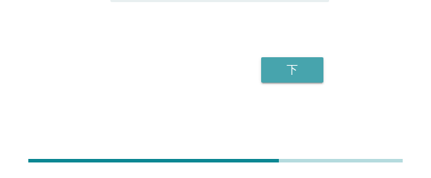
click at [299, 72] on div "下" at bounding box center [292, 70] width 40 height 17
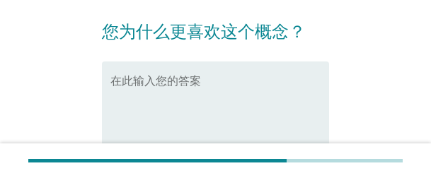
scroll to position [71, 0]
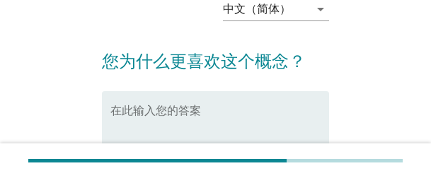
click at [248, 116] on textarea "在此输入您的答案" at bounding box center [219, 145] width 219 height 74
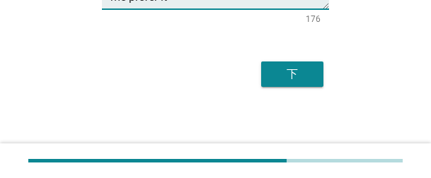
scroll to position [248, 0]
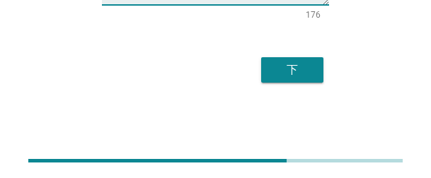
type textarea "Unlike vague or weak alternatives, it has measurable, consistent power – whethe…"
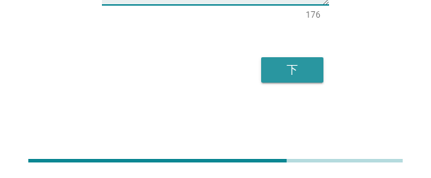
click at [294, 71] on div "下" at bounding box center [292, 70] width 40 height 17
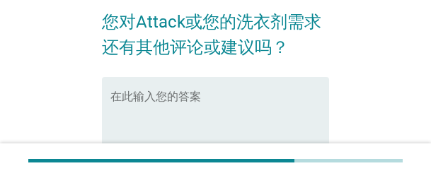
scroll to position [142, 0]
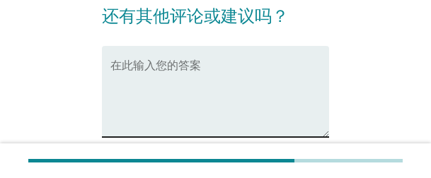
click at [203, 94] on textarea "在此输入您的答案" at bounding box center [219, 100] width 219 height 74
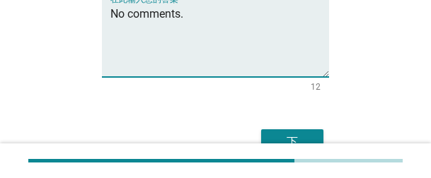
scroll to position [274, 0]
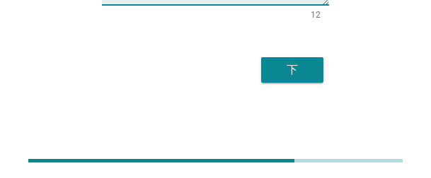
type textarea "No comments."
click at [308, 76] on div "下" at bounding box center [292, 70] width 40 height 17
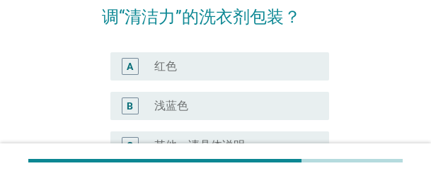
scroll to position [142, 0]
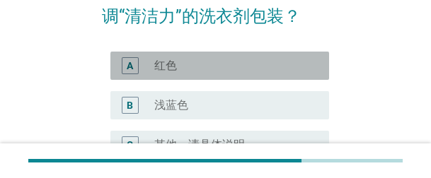
click at [180, 73] on div "radio_button_unchecked 红色" at bounding box center [235, 65] width 163 height 17
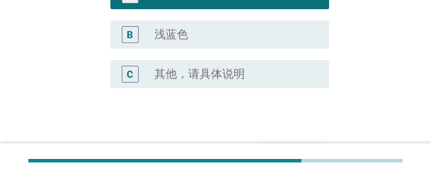
scroll to position [299, 0]
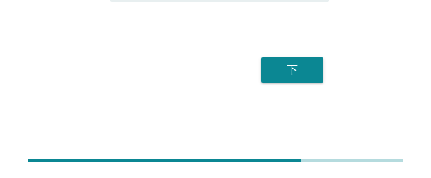
click at [306, 78] on div "下" at bounding box center [292, 70] width 40 height 17
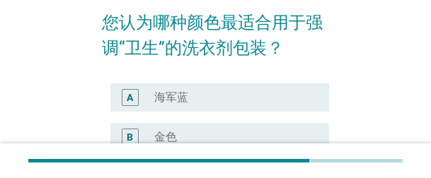
scroll to position [142, 0]
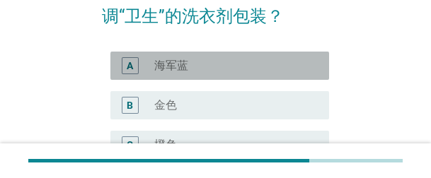
click at [188, 63] on label "海军蓝" at bounding box center [171, 66] width 34 height 14
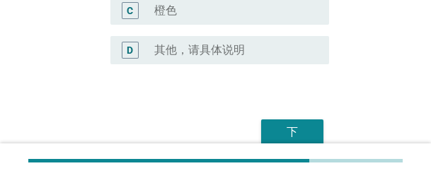
scroll to position [283, 0]
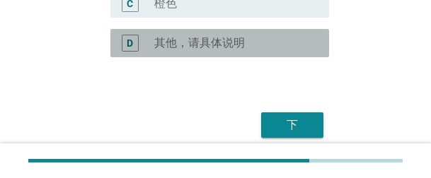
click at [248, 42] on div "radio_button_unchecked 其他，请具体说明" at bounding box center [230, 43] width 152 height 14
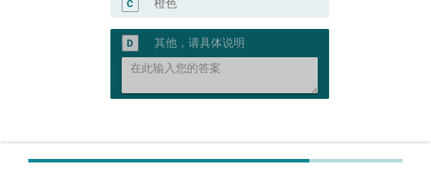
click at [233, 73] on textarea at bounding box center [224, 75] width 188 height 36
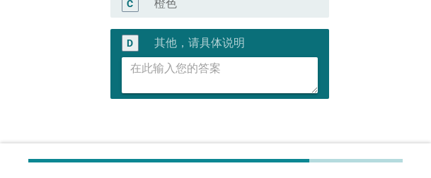
click at [226, 79] on textarea at bounding box center [224, 75] width 188 height 36
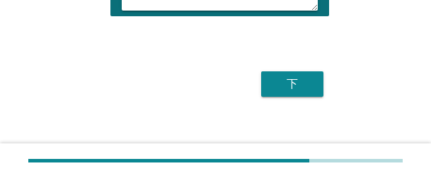
scroll to position [380, 0]
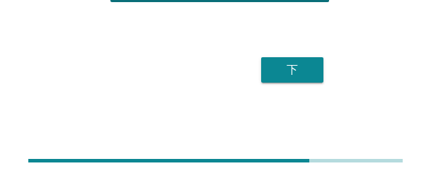
type textarea "green"
click at [314, 77] on button "下" at bounding box center [292, 69] width 62 height 25
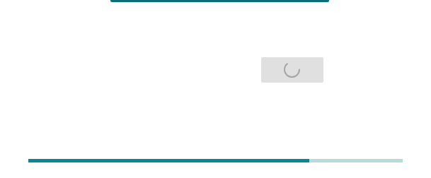
scroll to position [0, 0]
